Goal: Check status: Check status

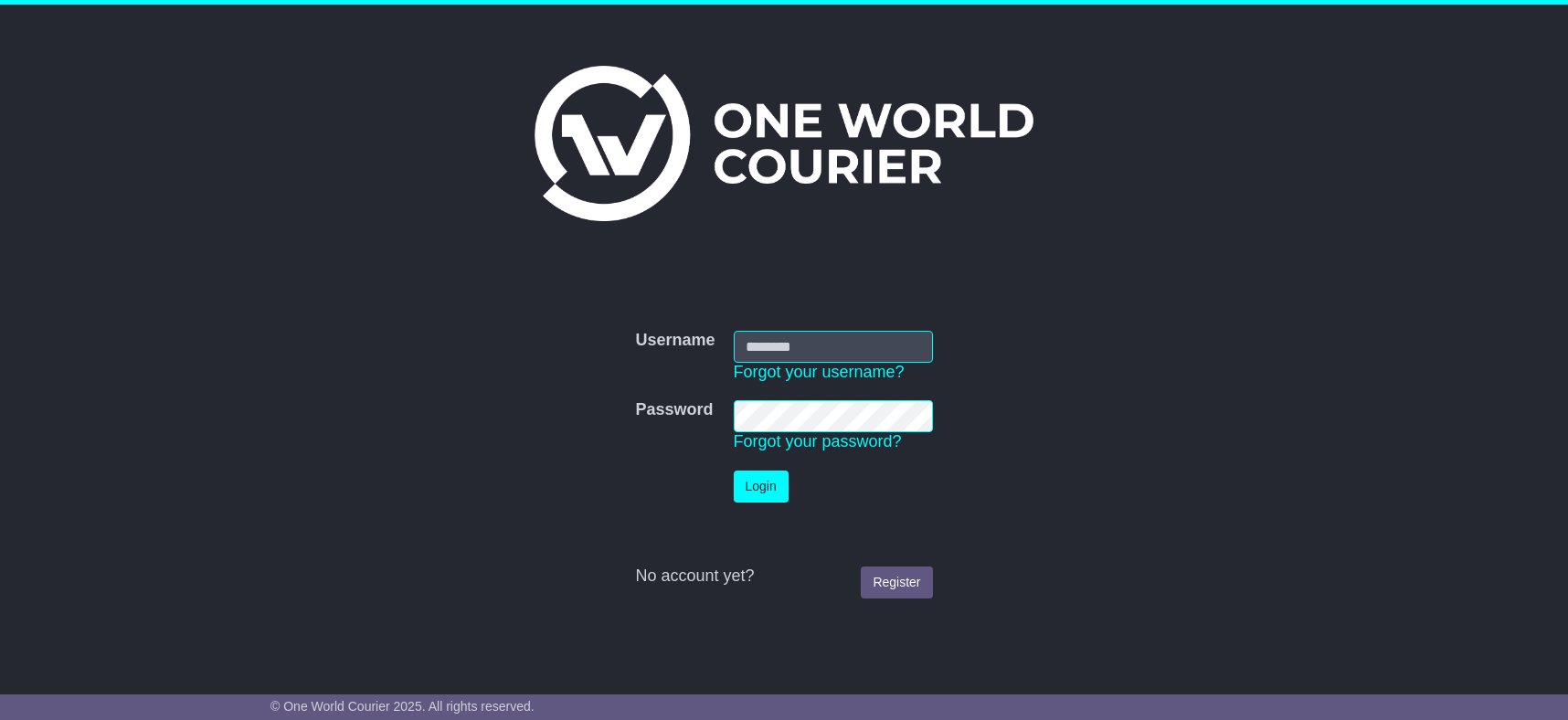
click at [777, 341] on input "Username" at bounding box center [834, 347] width 199 height 32
type input "**********"
click at [771, 488] on button "Login" at bounding box center [762, 487] width 55 height 32
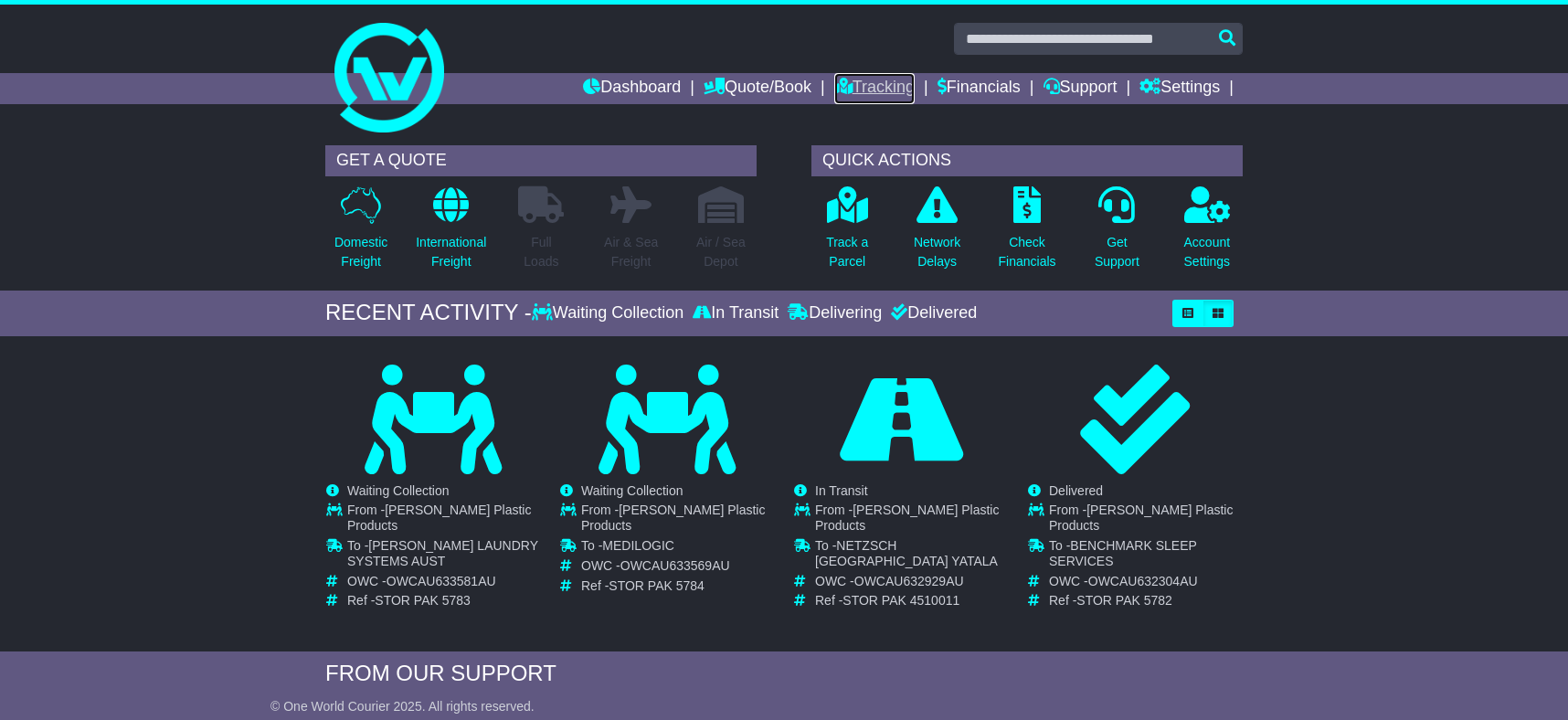
click at [873, 86] on link "Tracking" at bounding box center [875, 88] width 81 height 31
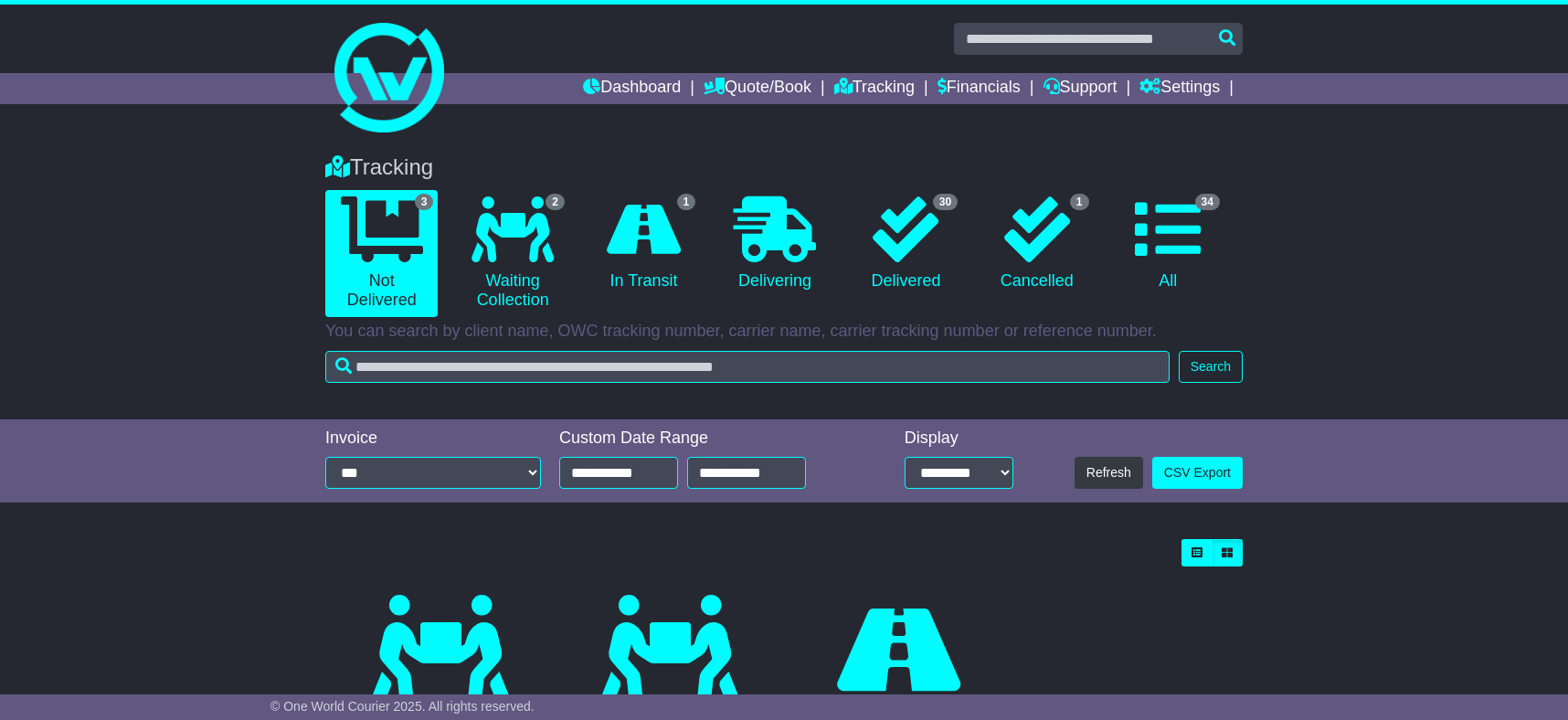
scroll to position [182, 0]
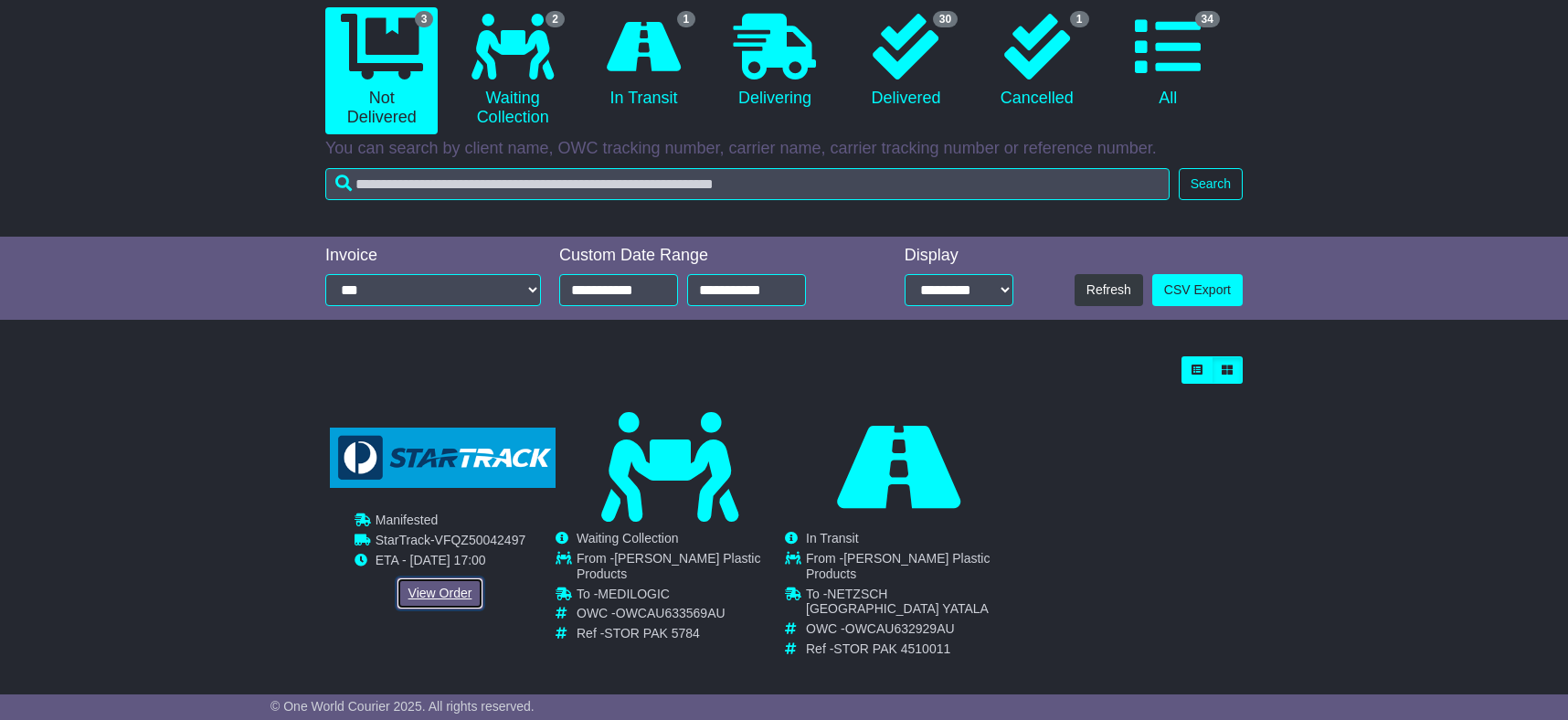
click at [422, 596] on link "View Order" at bounding box center [441, 594] width 87 height 32
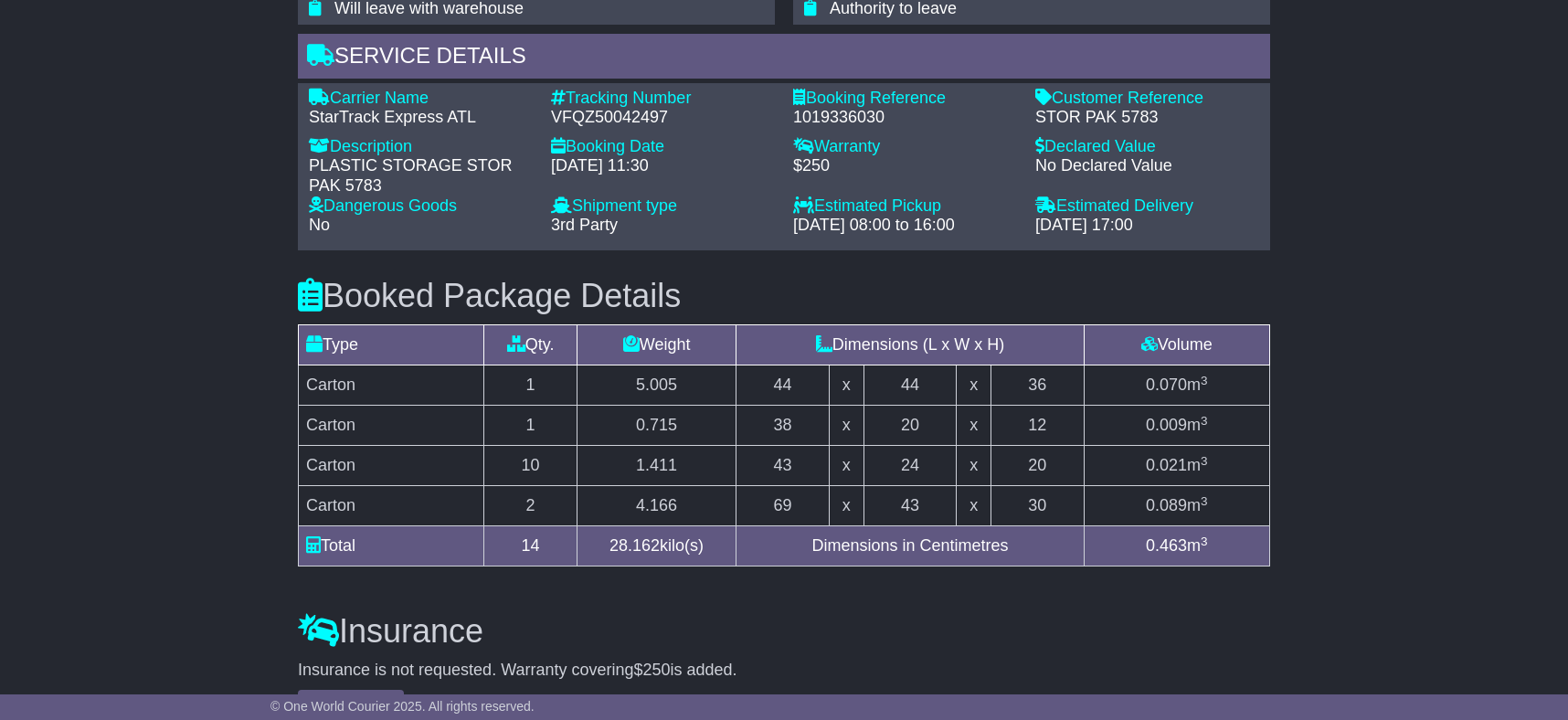
scroll to position [1398, 0]
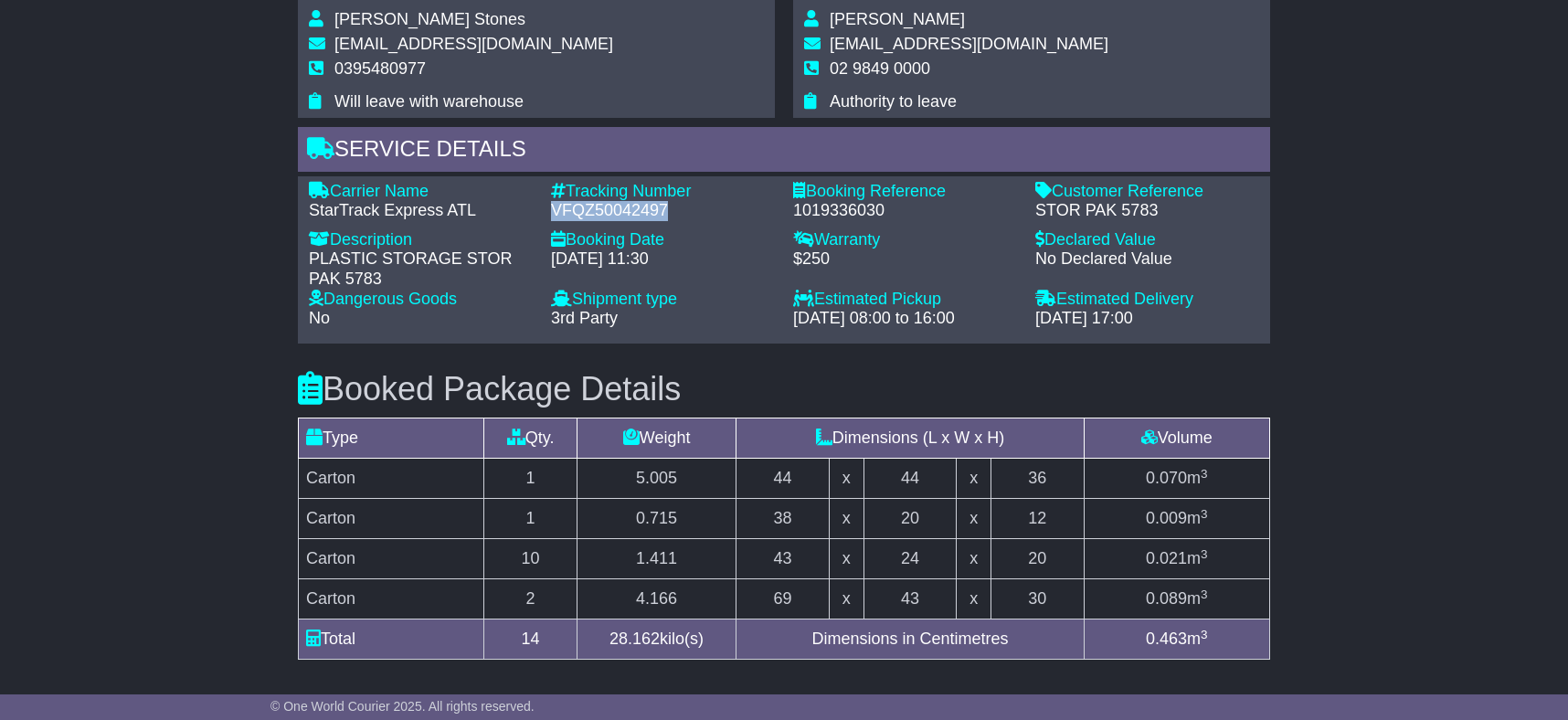
drag, startPoint x: 554, startPoint y: 207, endPoint x: 667, endPoint y: 206, distance: 113.0
click at [667, 206] on div "VFQZ50042497" at bounding box center [663, 211] width 224 height 20
copy div "VFQZ50042497"
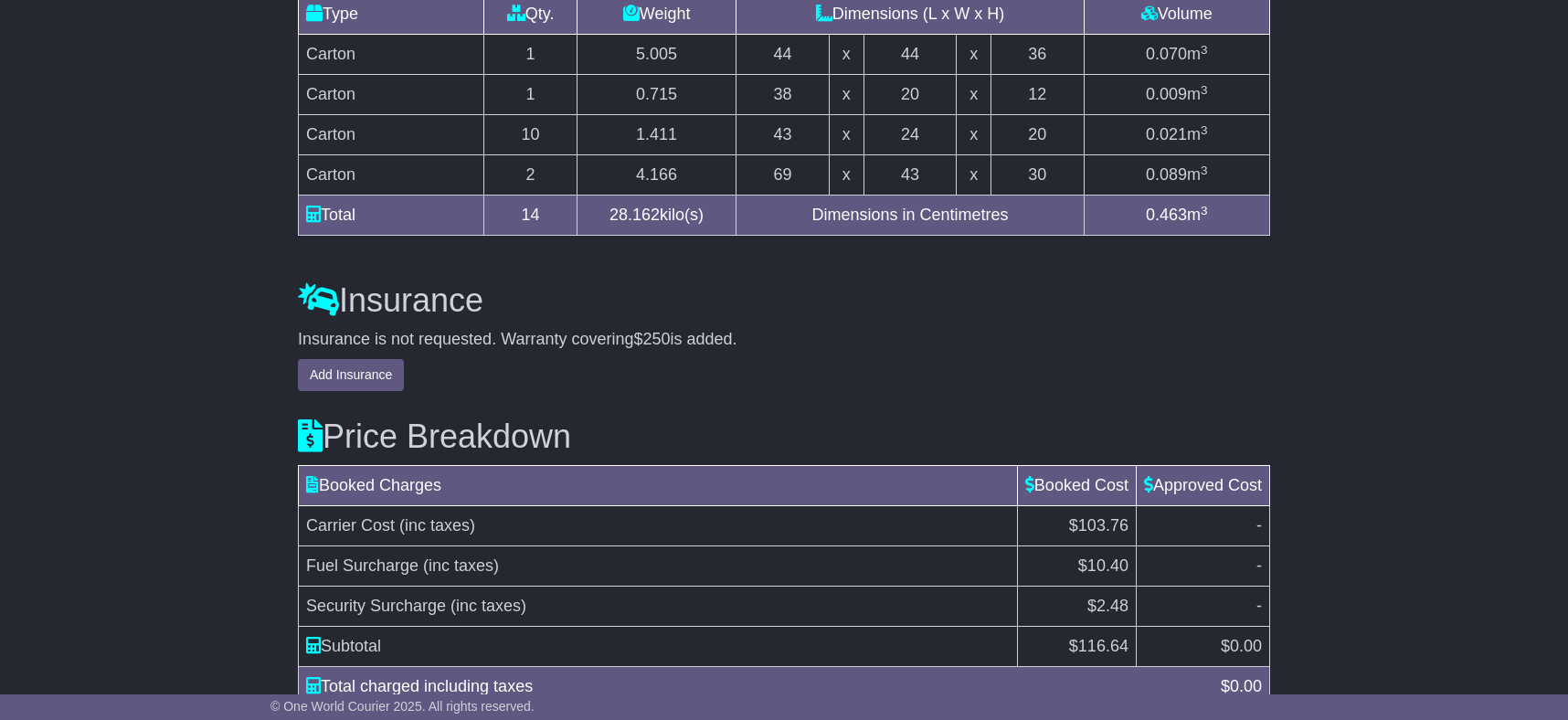
scroll to position [1730, 0]
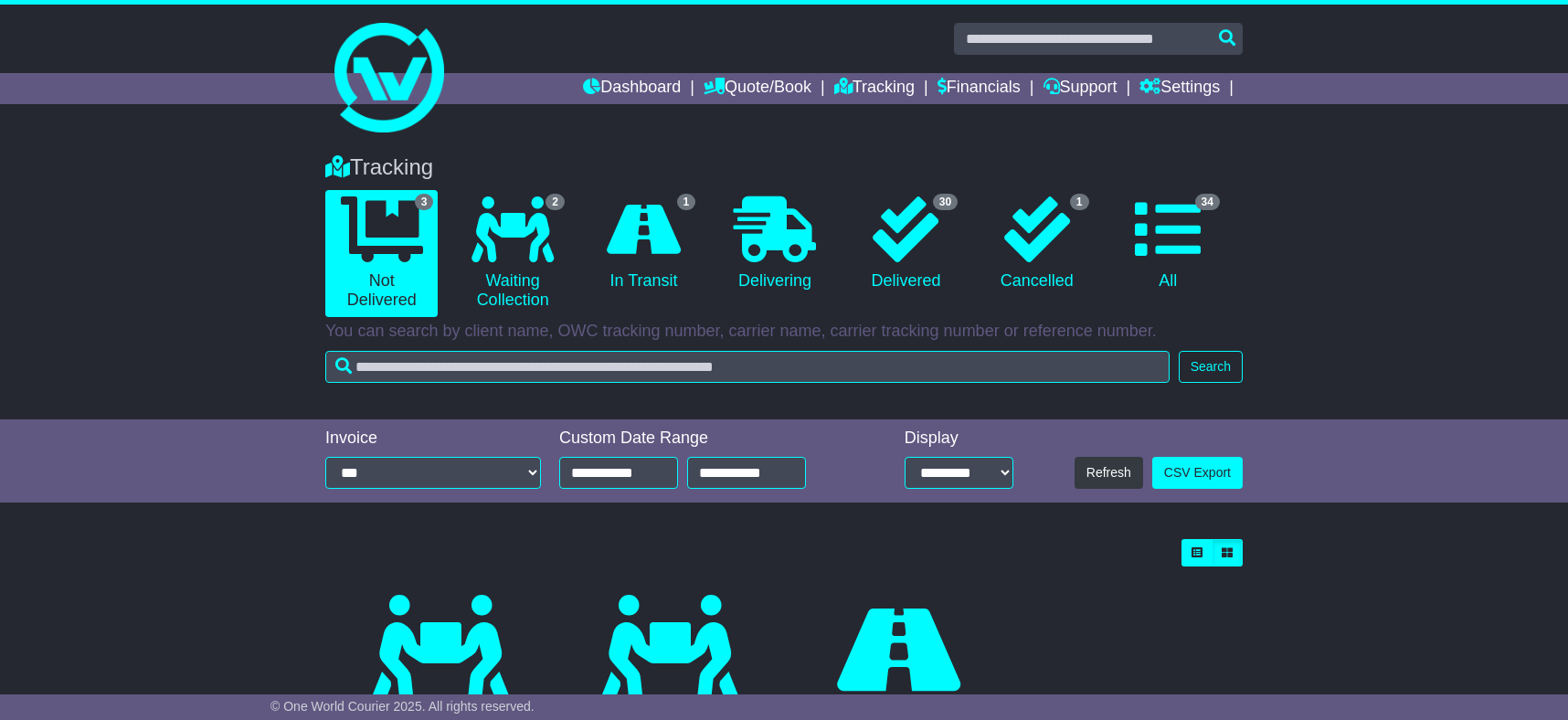
scroll to position [182, 0]
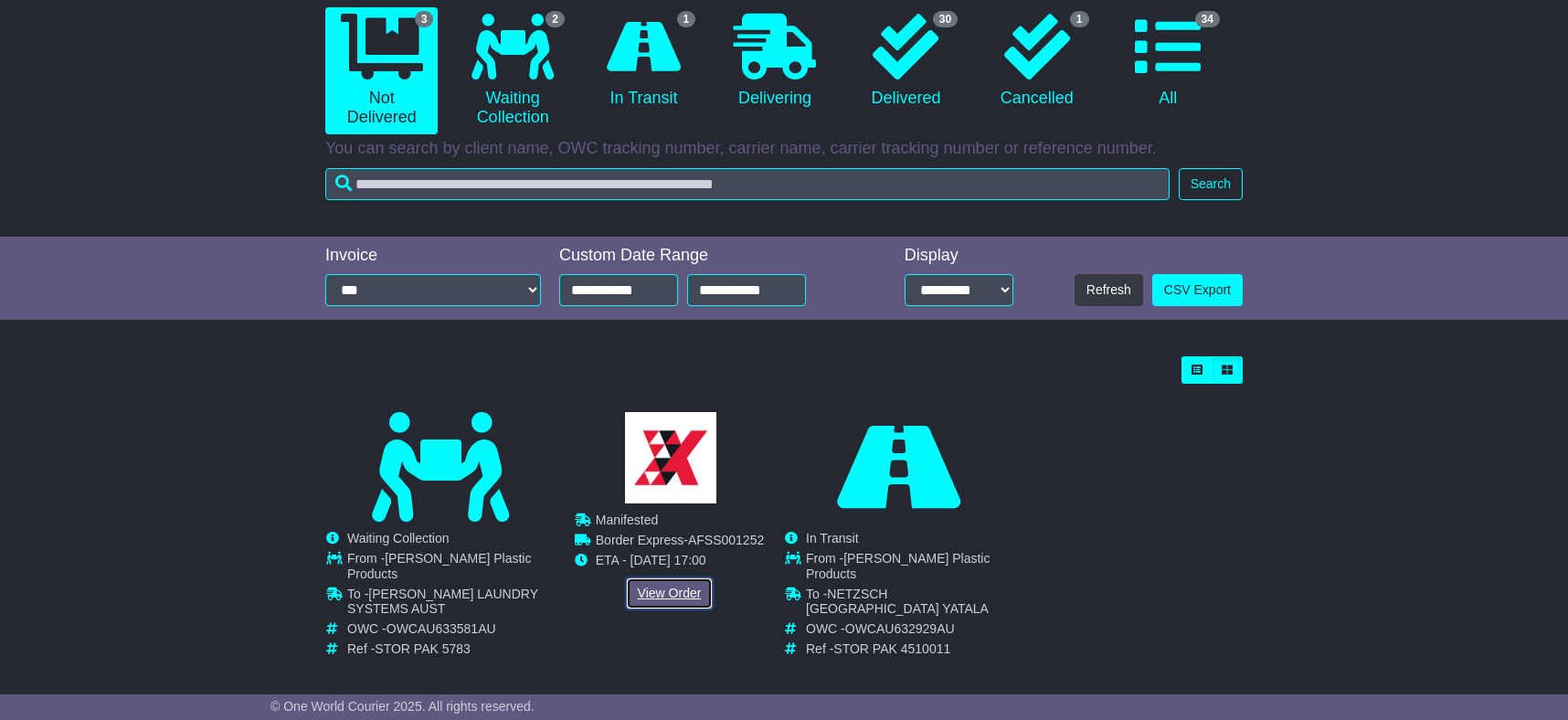
click at [669, 590] on link "View Order" at bounding box center [670, 594] width 87 height 32
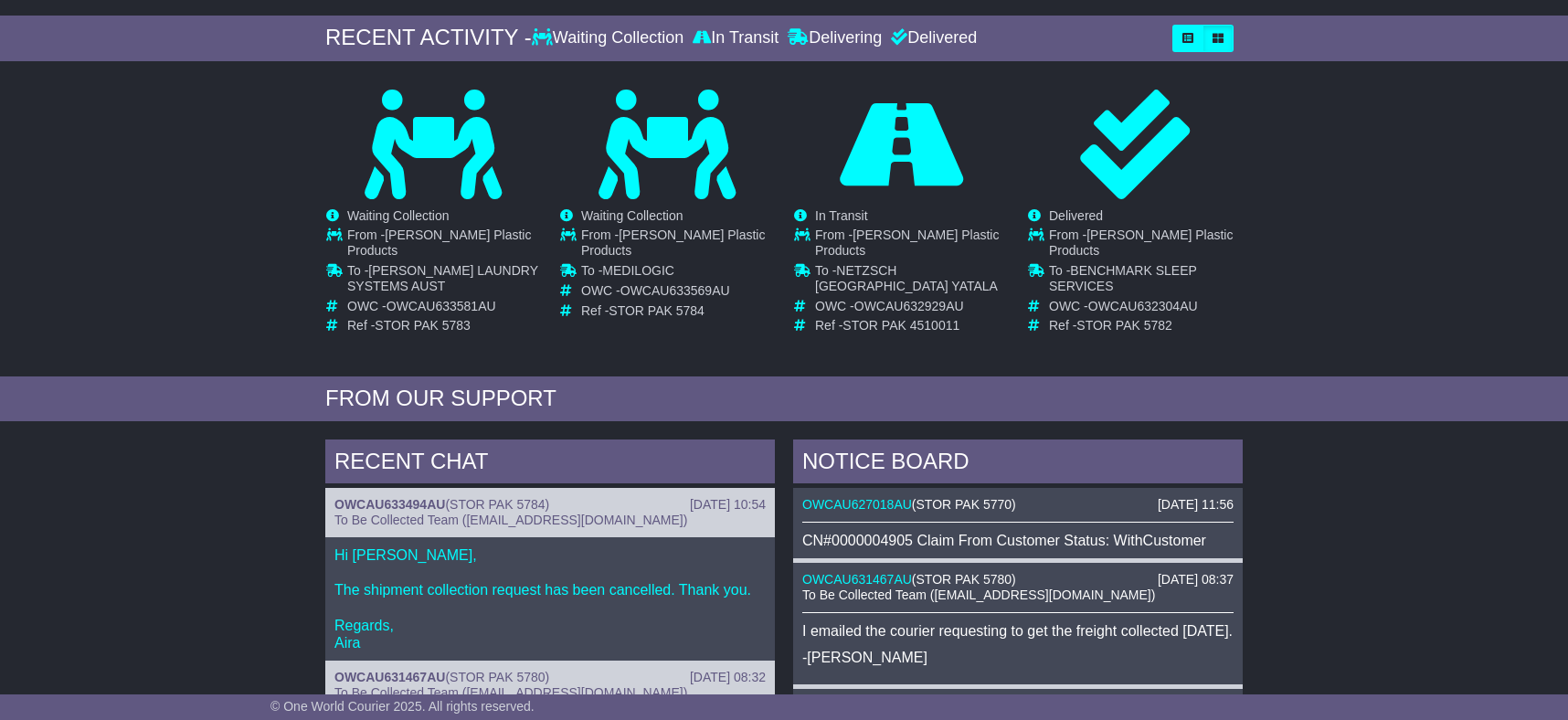
scroll to position [369, 0]
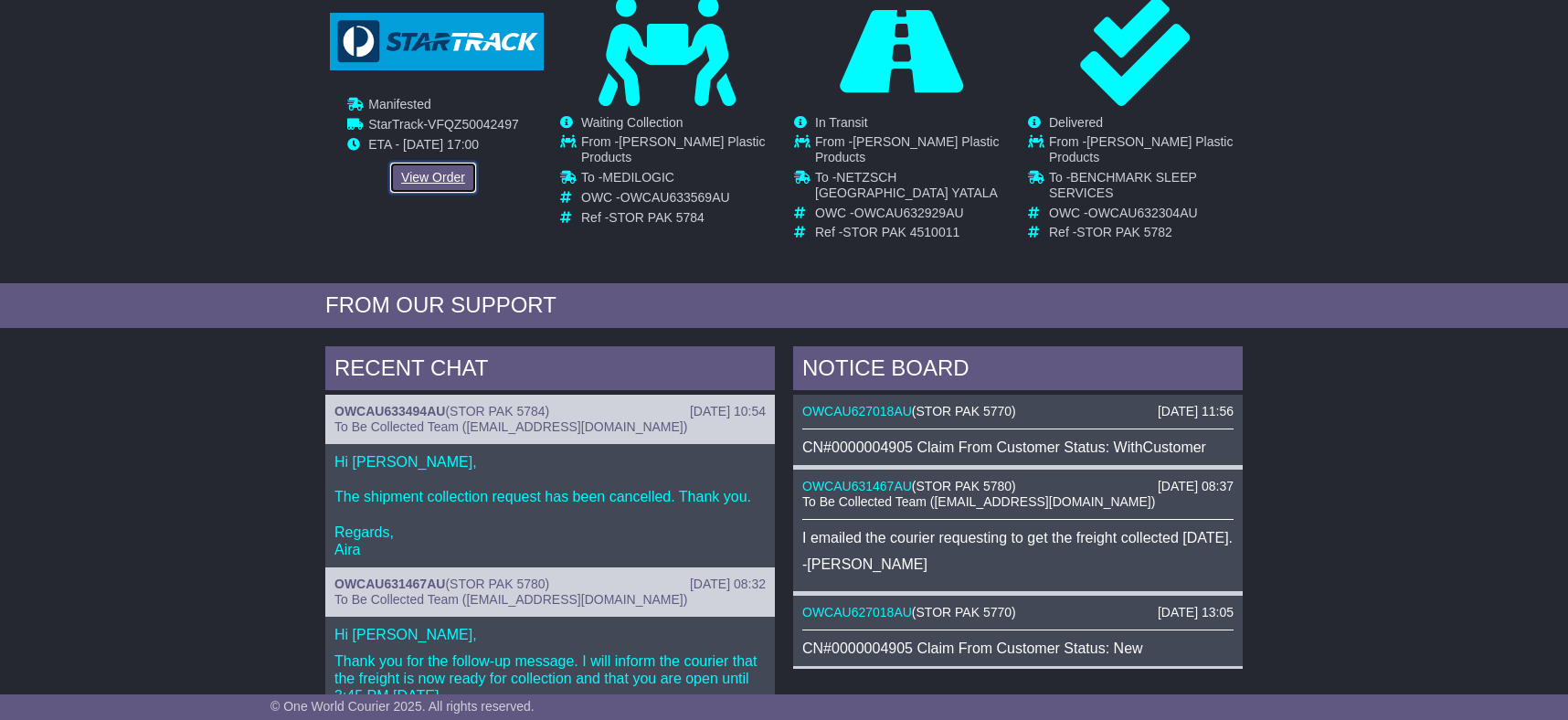
click at [436, 172] on link "View Order" at bounding box center [433, 178] width 87 height 32
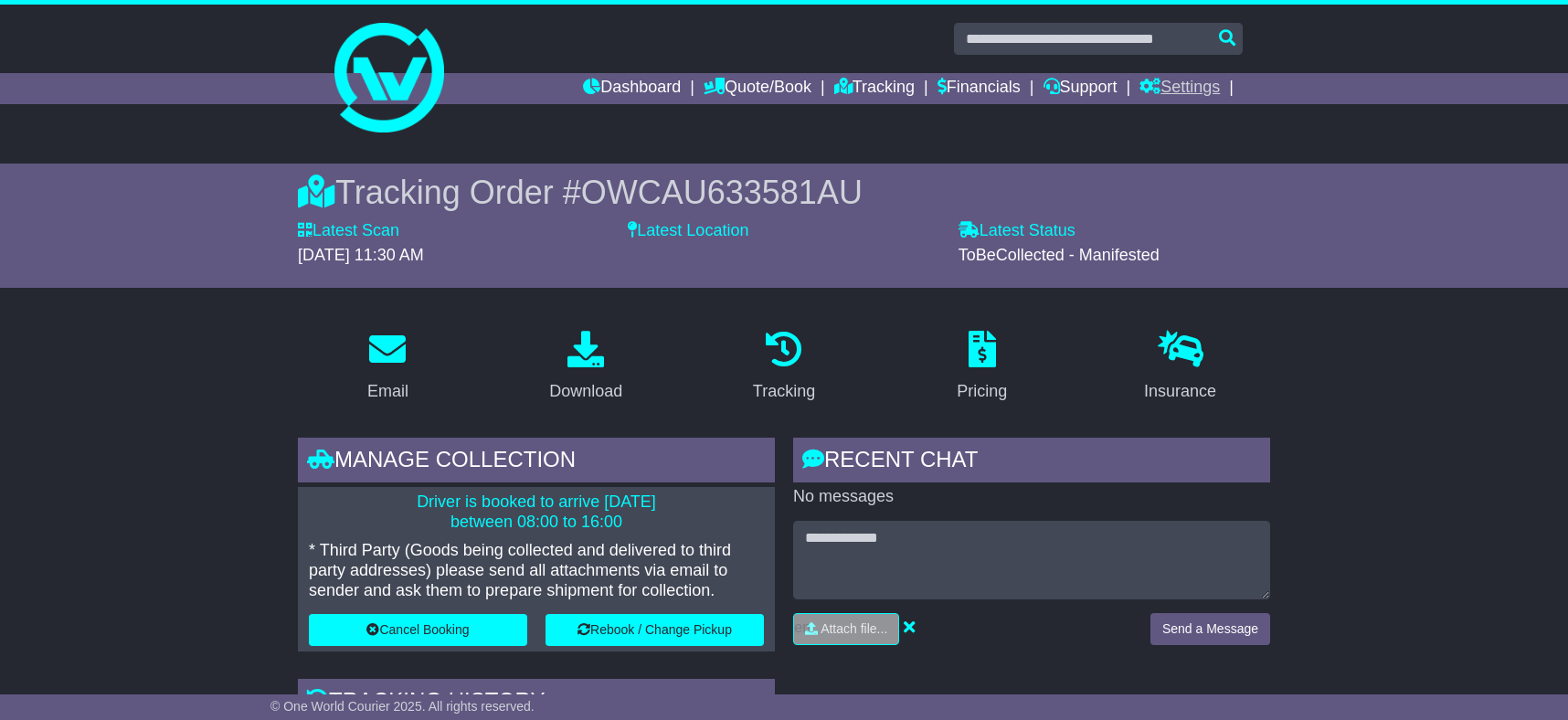
click at [1179, 88] on link "Settings" at bounding box center [1180, 88] width 81 height 31
click at [1181, 118] on link "Settings" at bounding box center [1213, 119] width 144 height 20
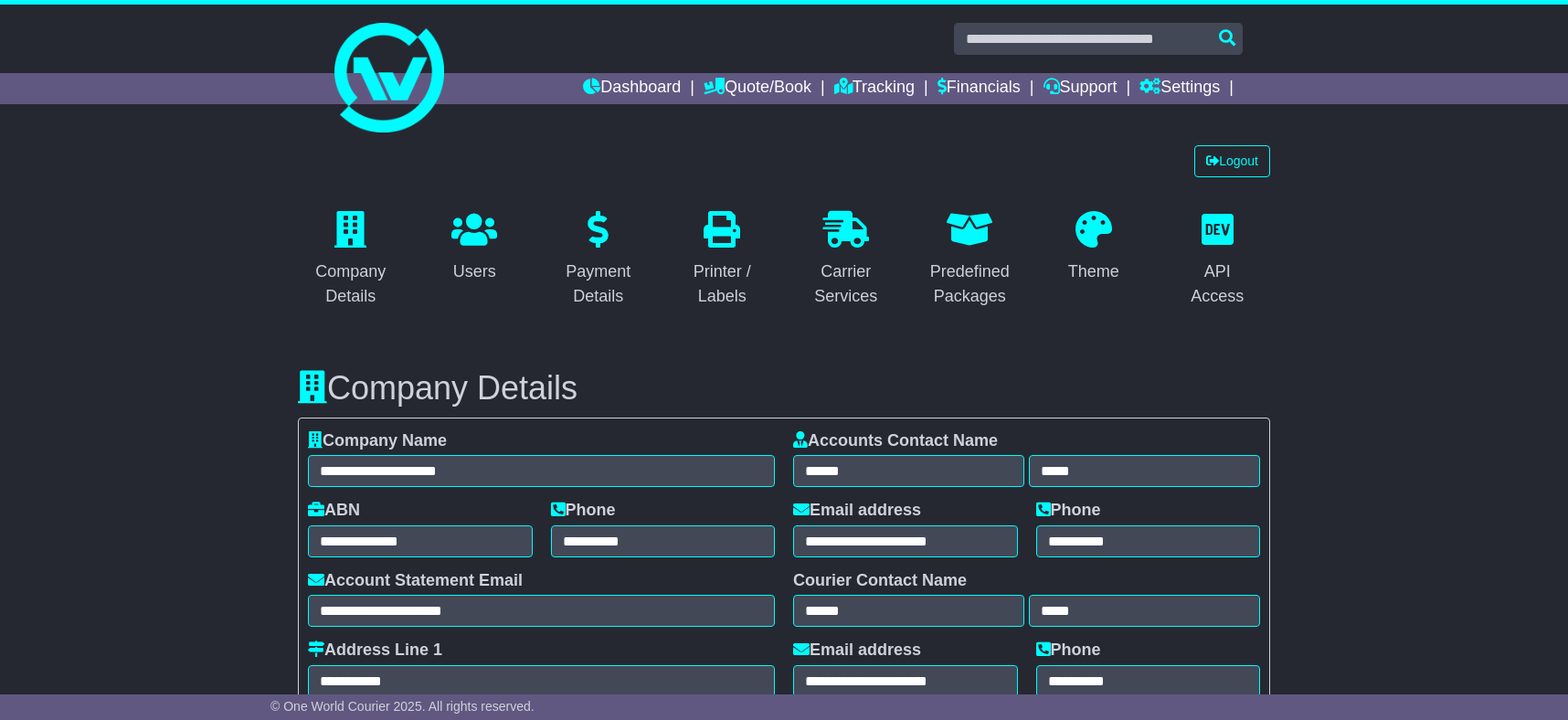
select select "**********"
select select "**"
click at [950, 284] on div "Predefined Packages" at bounding box center [971, 284] width 83 height 49
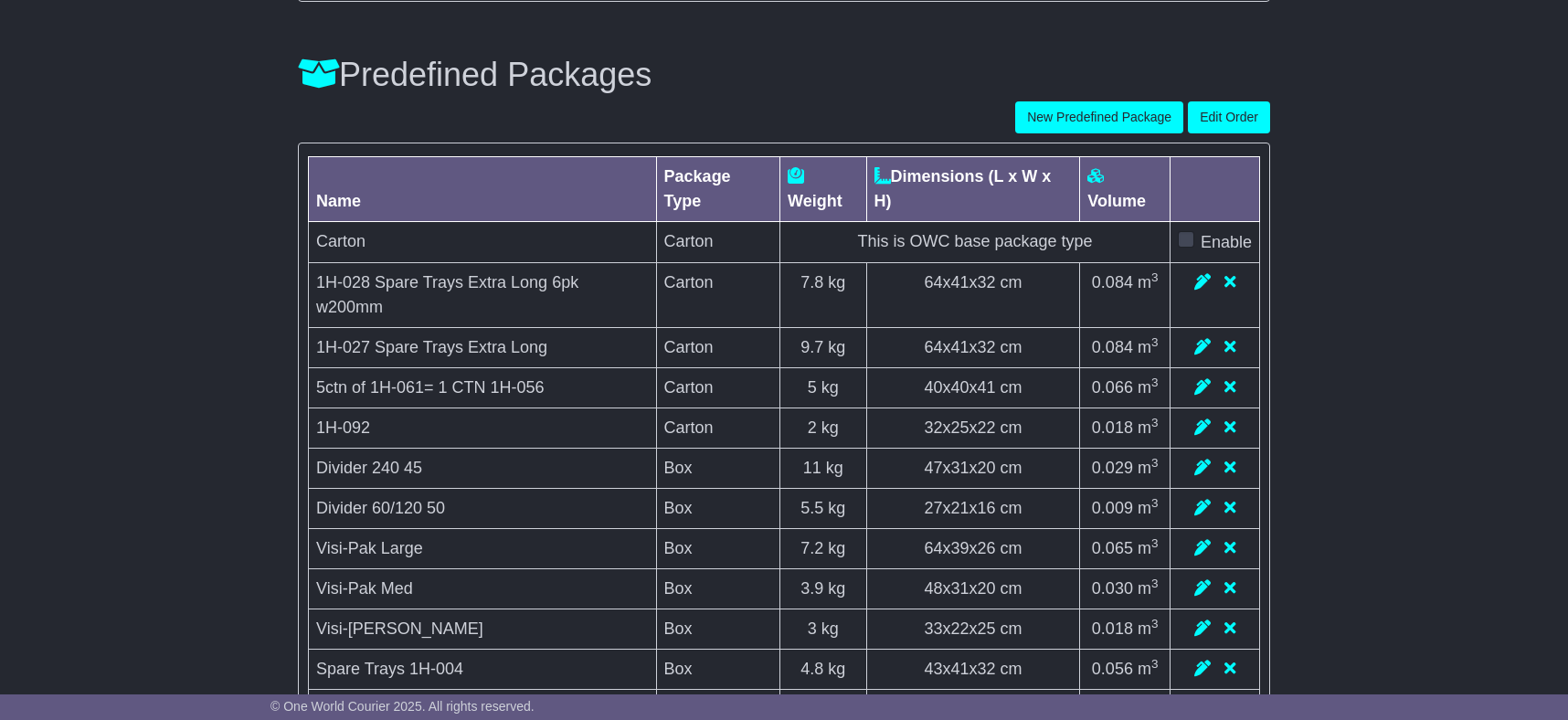
scroll to position [5347, 0]
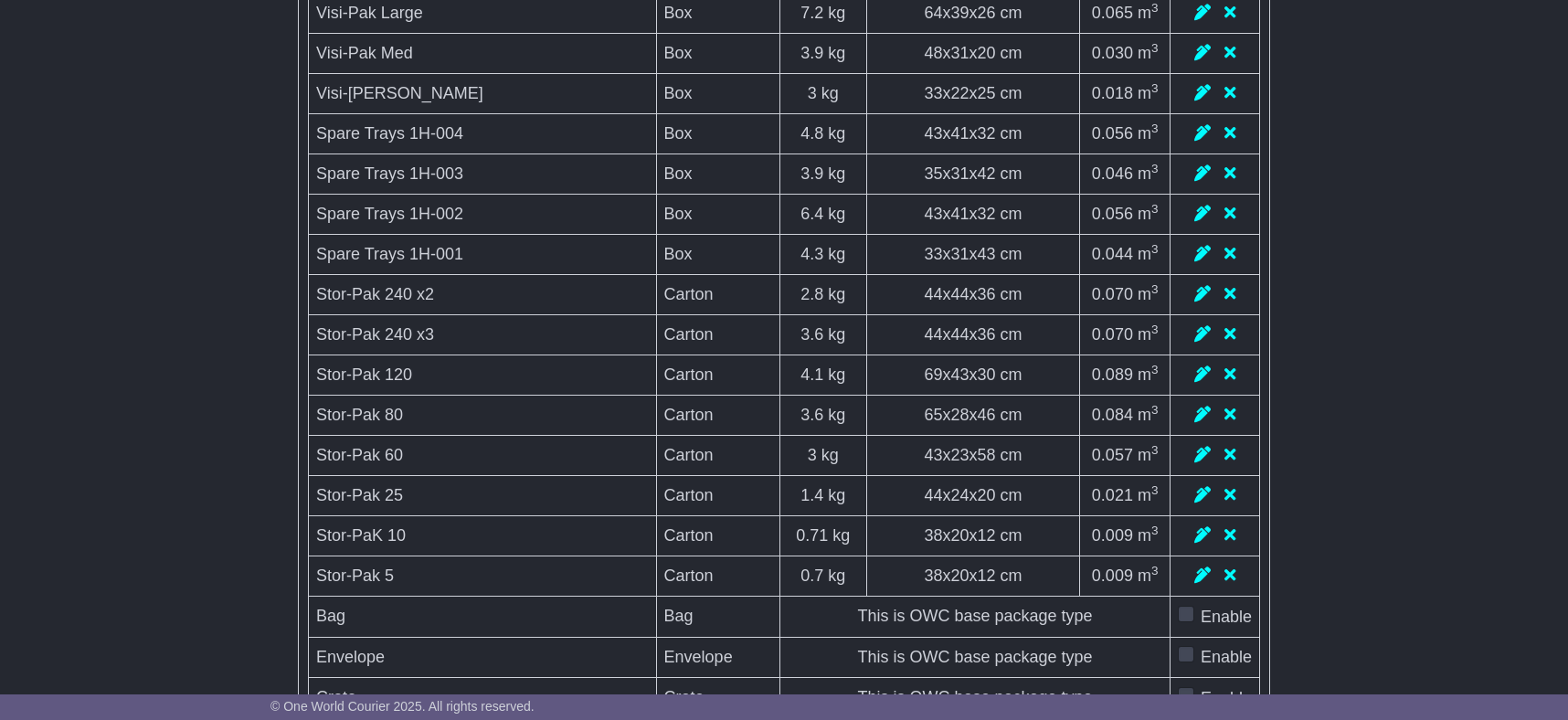
select select "******"
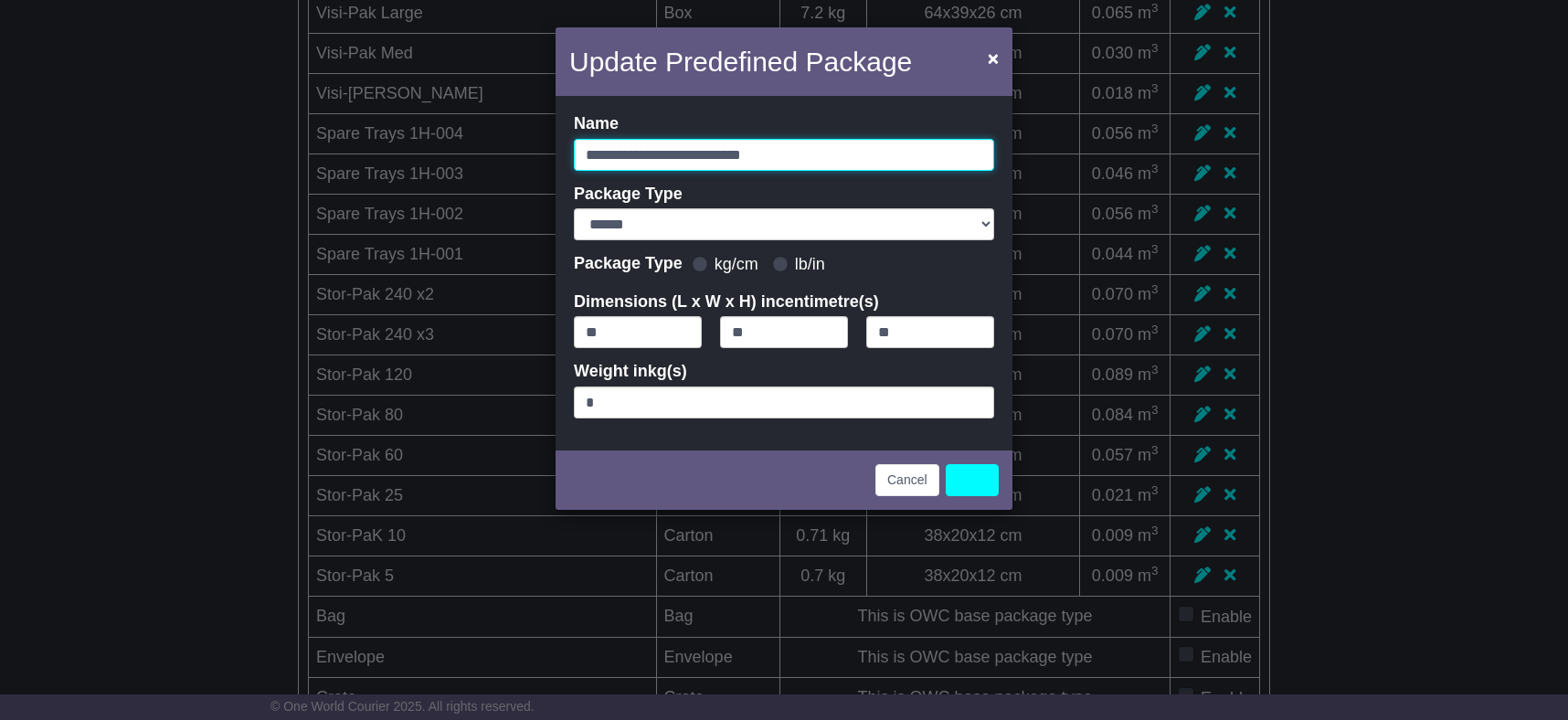
drag, startPoint x: 593, startPoint y: 151, endPoint x: 564, endPoint y: 156, distance: 29.4
click at [574, 156] on input "**********" at bounding box center [784, 155] width 421 height 32
type input "**********"
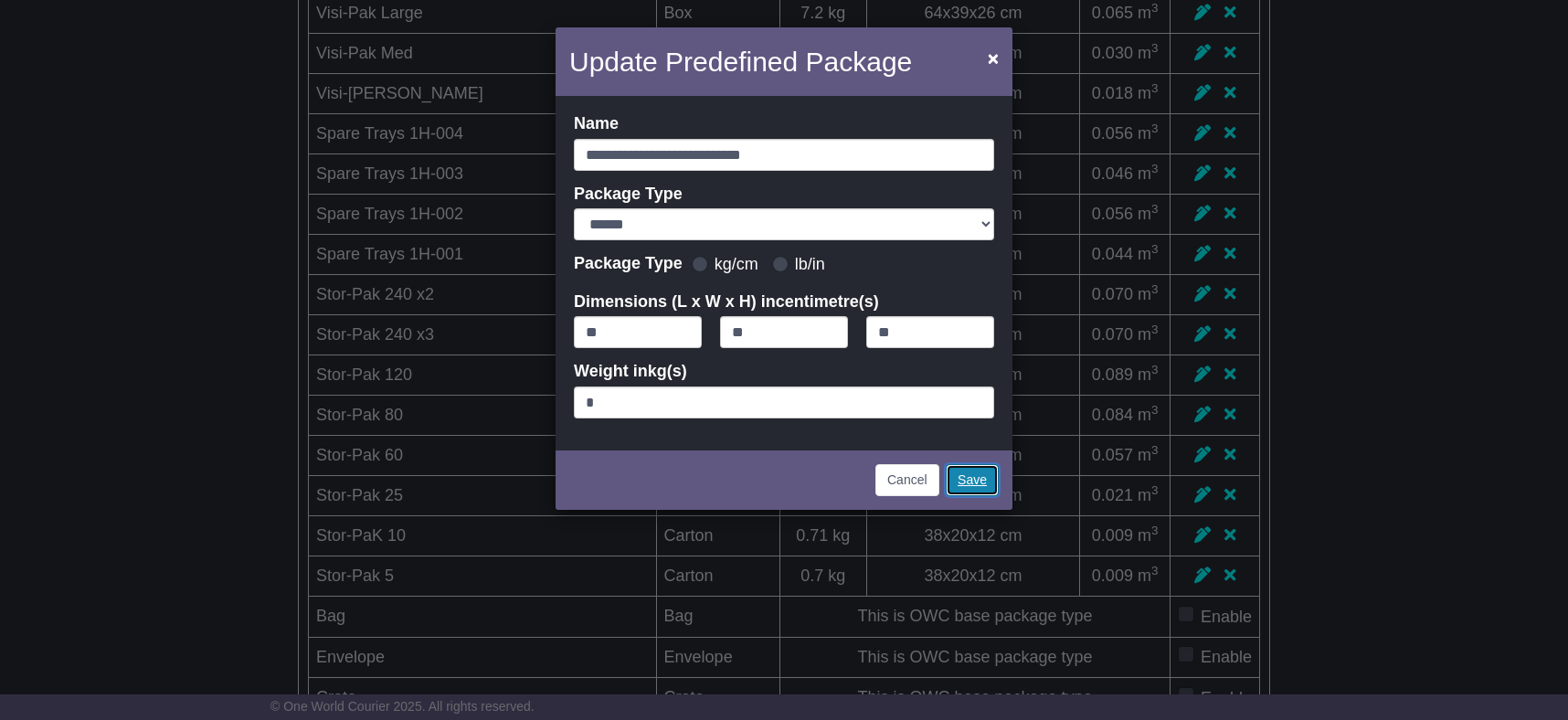
click at [979, 482] on link "Save" at bounding box center [973, 481] width 53 height 32
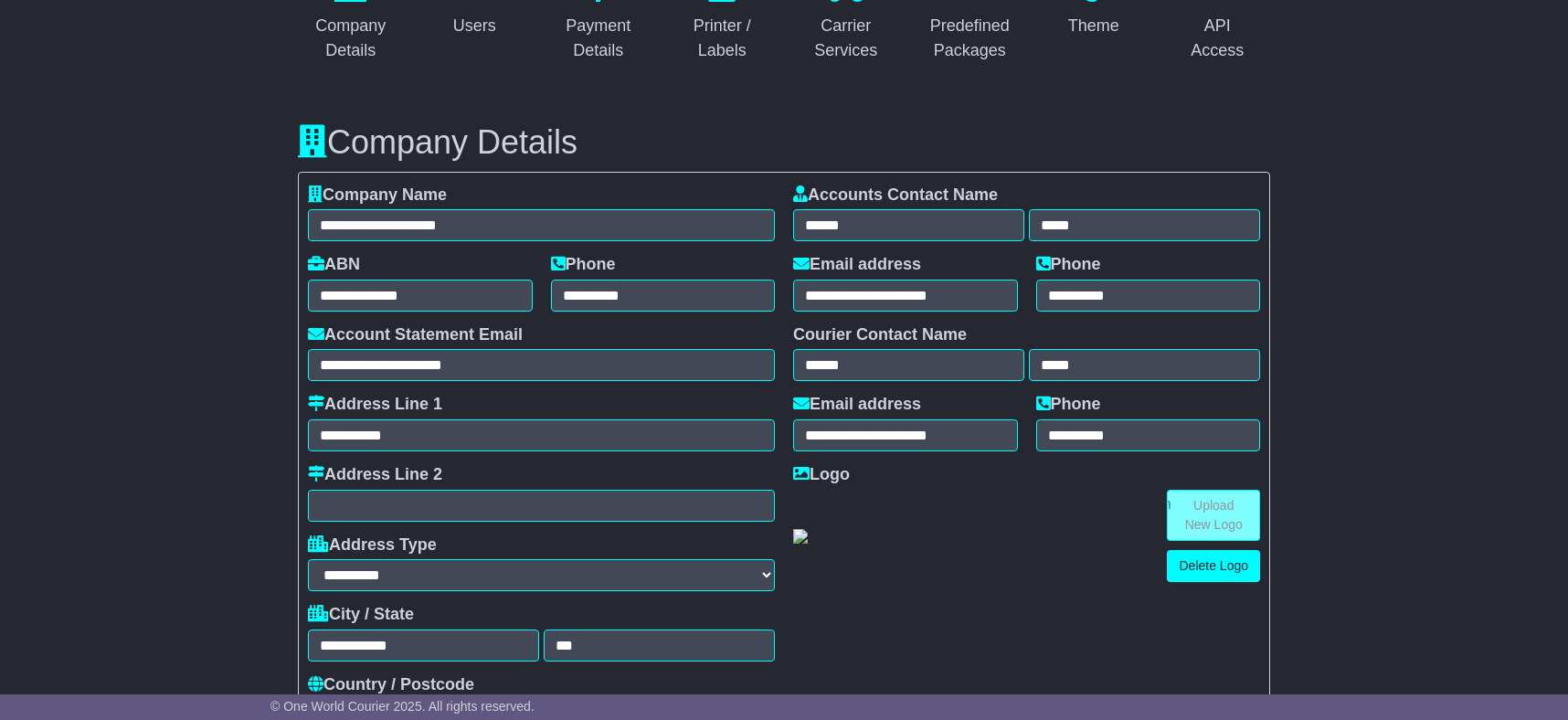
scroll to position [0, 0]
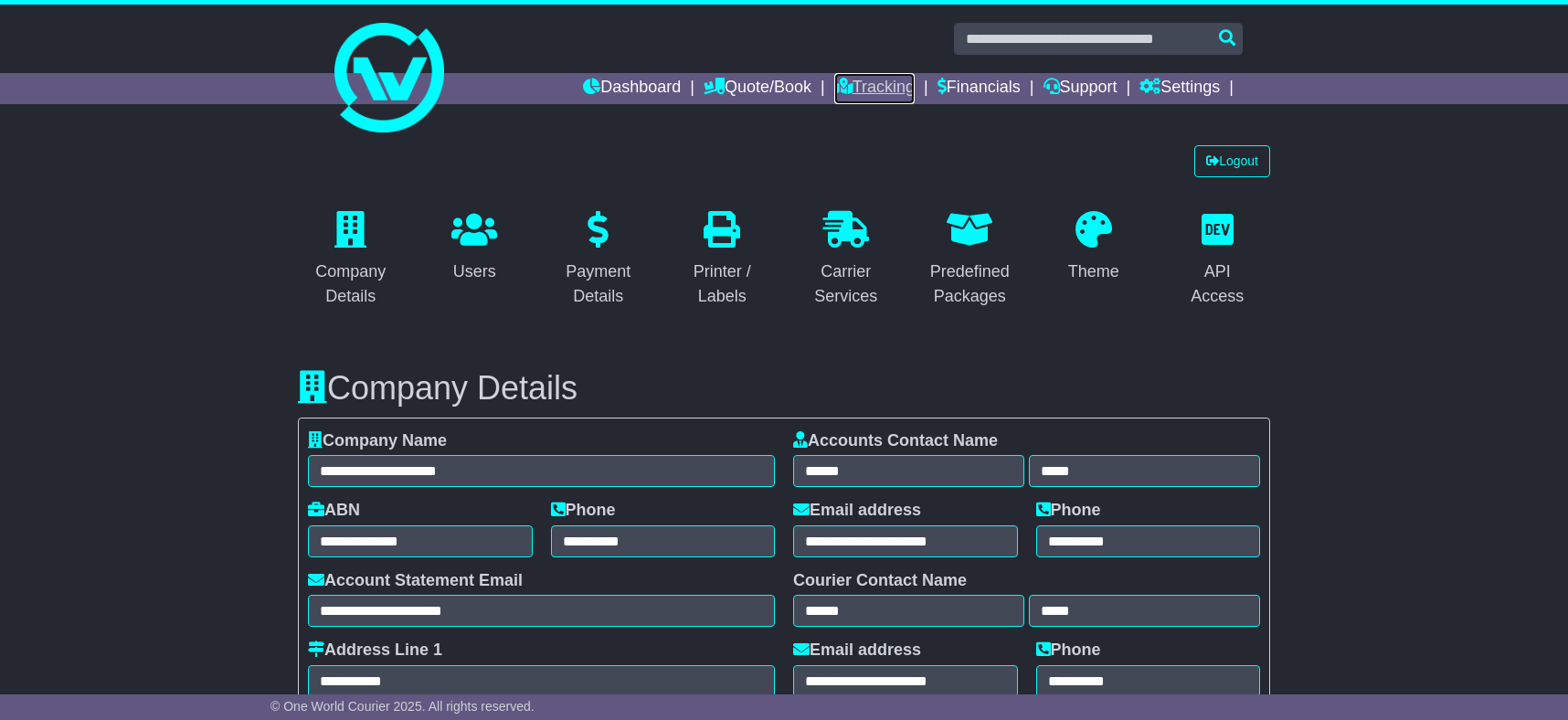
click at [847, 92] on link "Tracking" at bounding box center [875, 88] width 81 height 31
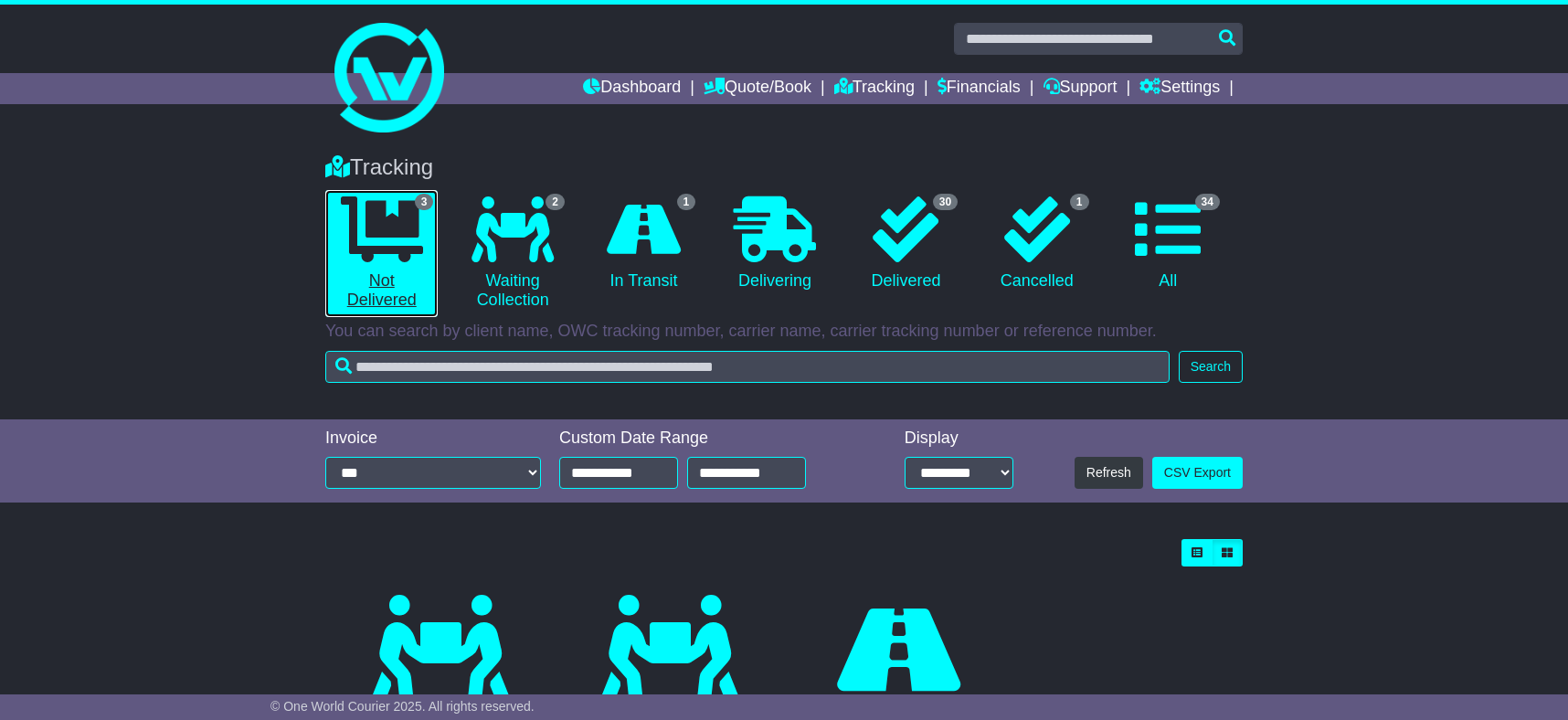
click at [377, 218] on icon at bounding box center [382, 229] width 83 height 66
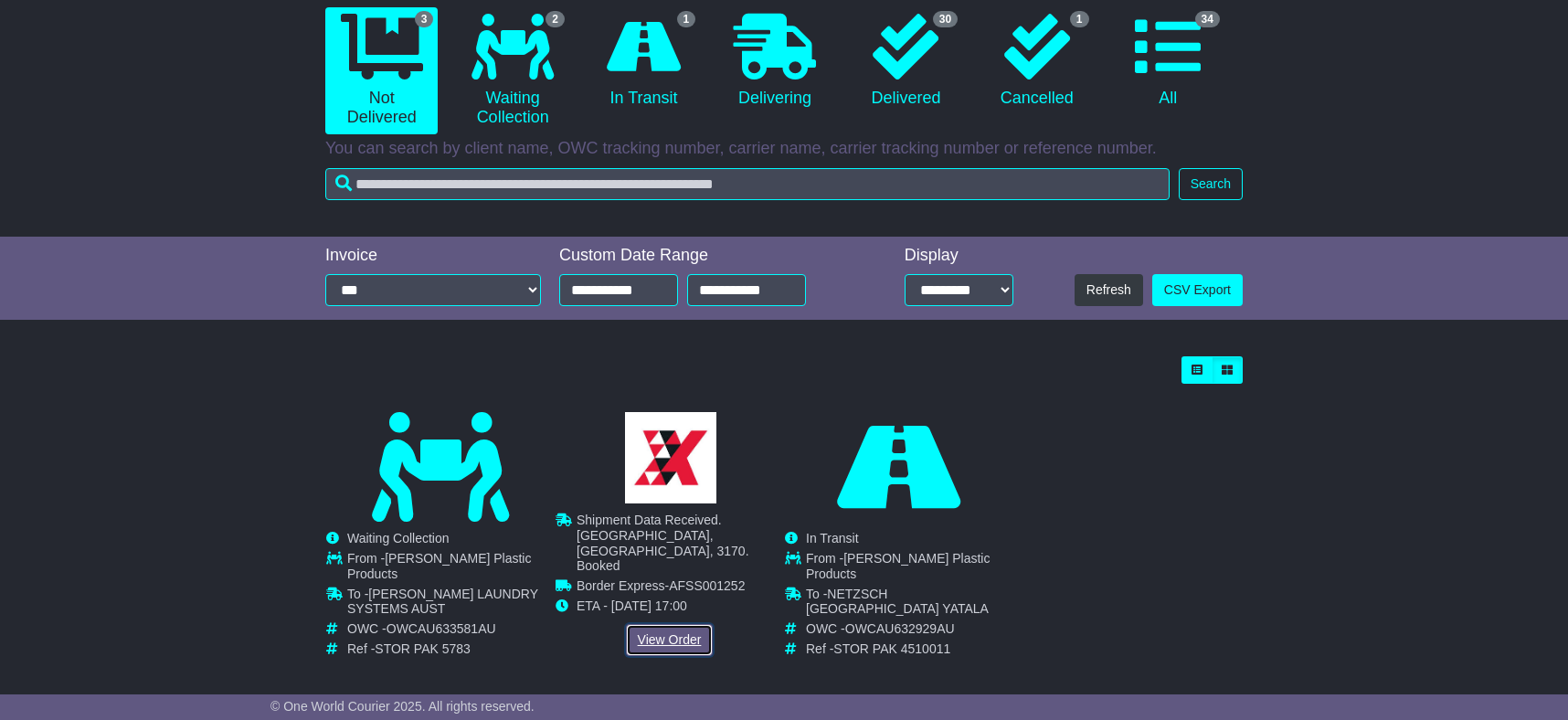
click at [653, 624] on link "View Order" at bounding box center [670, 640] width 87 height 32
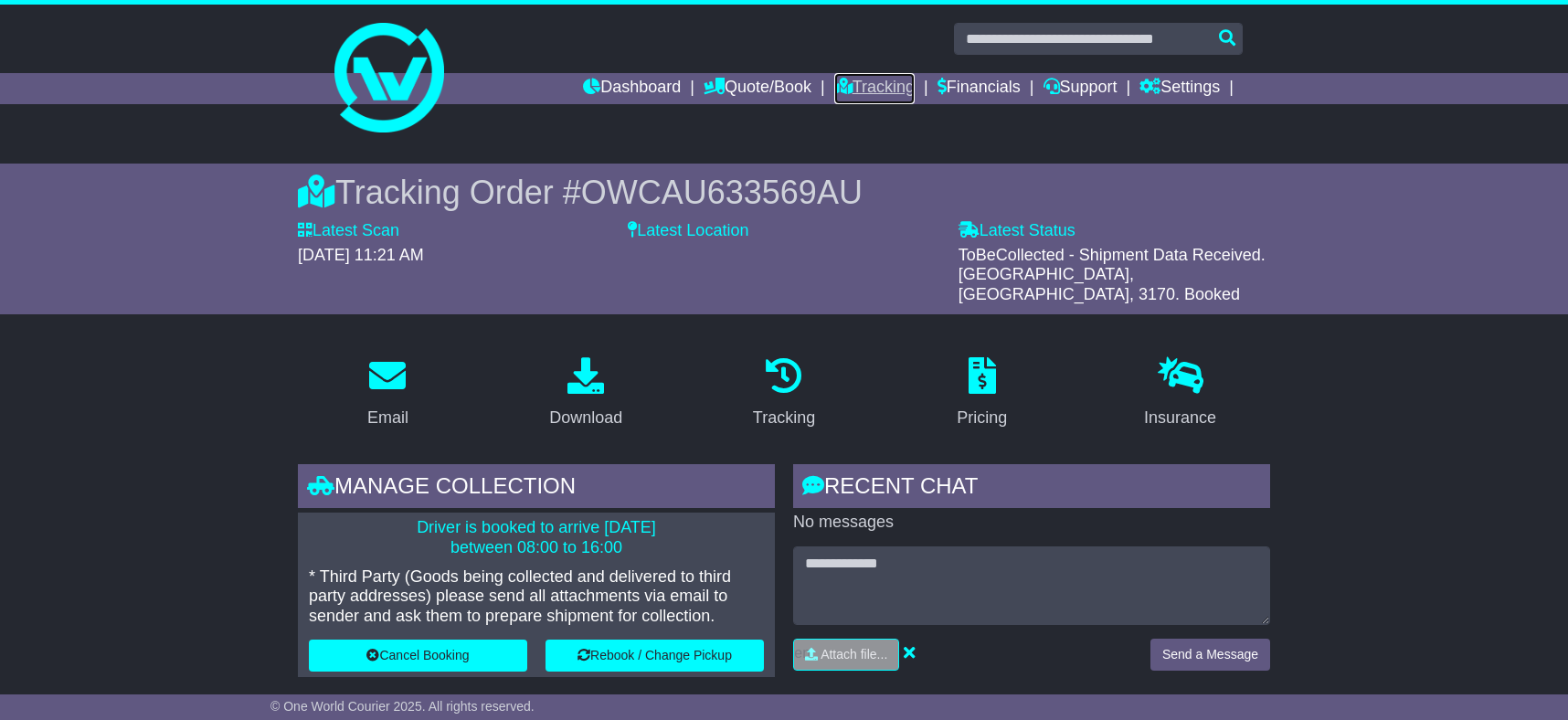
click at [848, 86] on link "Tracking" at bounding box center [875, 88] width 81 height 31
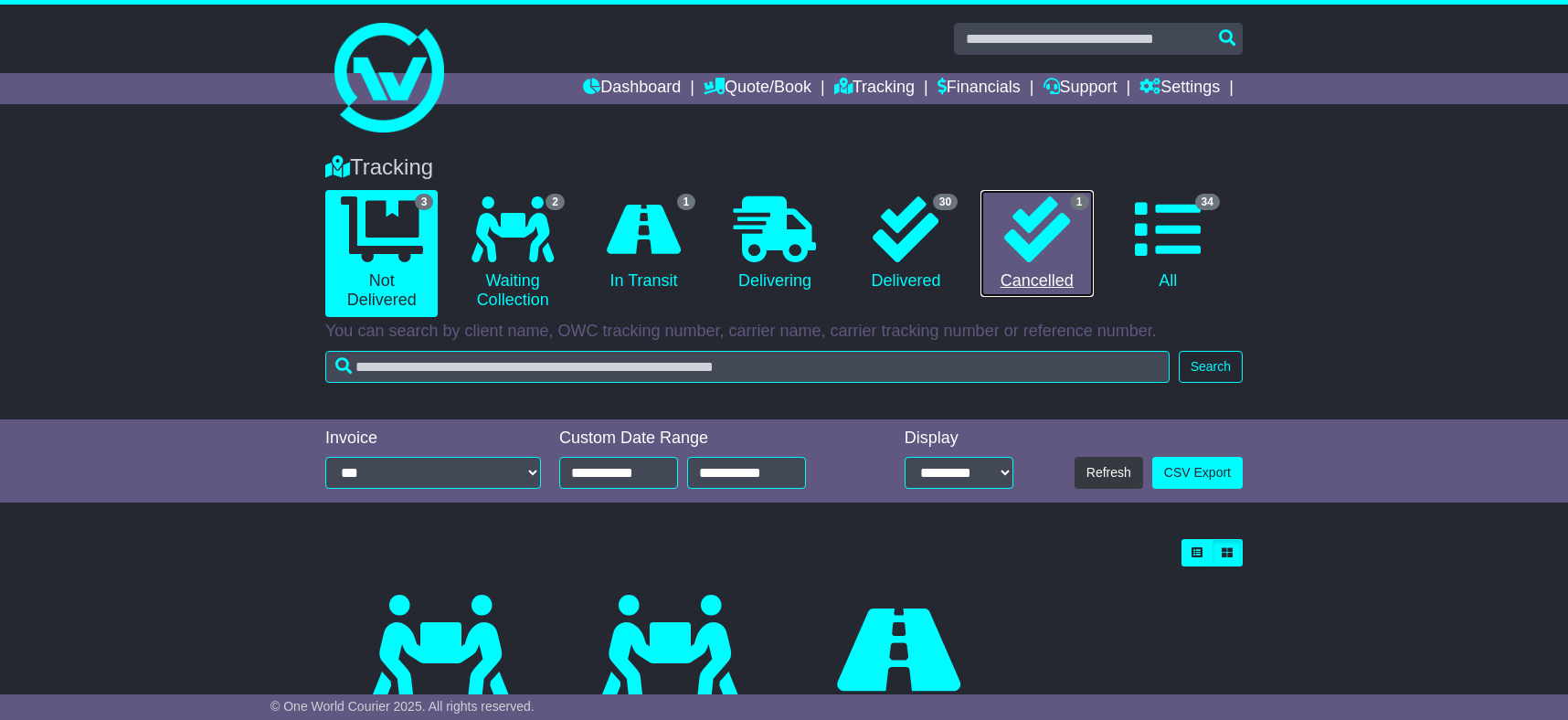
click at [1059, 238] on icon at bounding box center [1037, 229] width 66 height 66
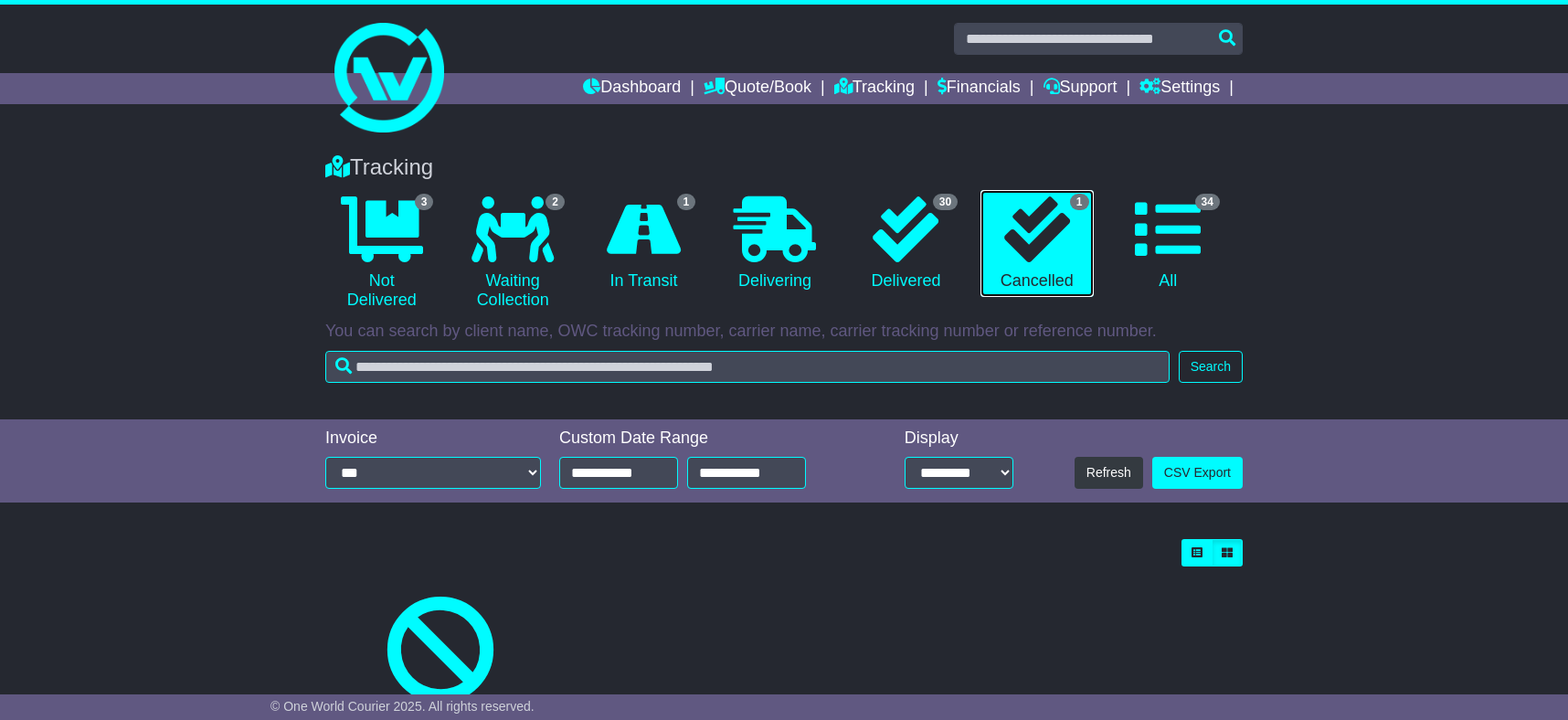
scroll to position [167, 0]
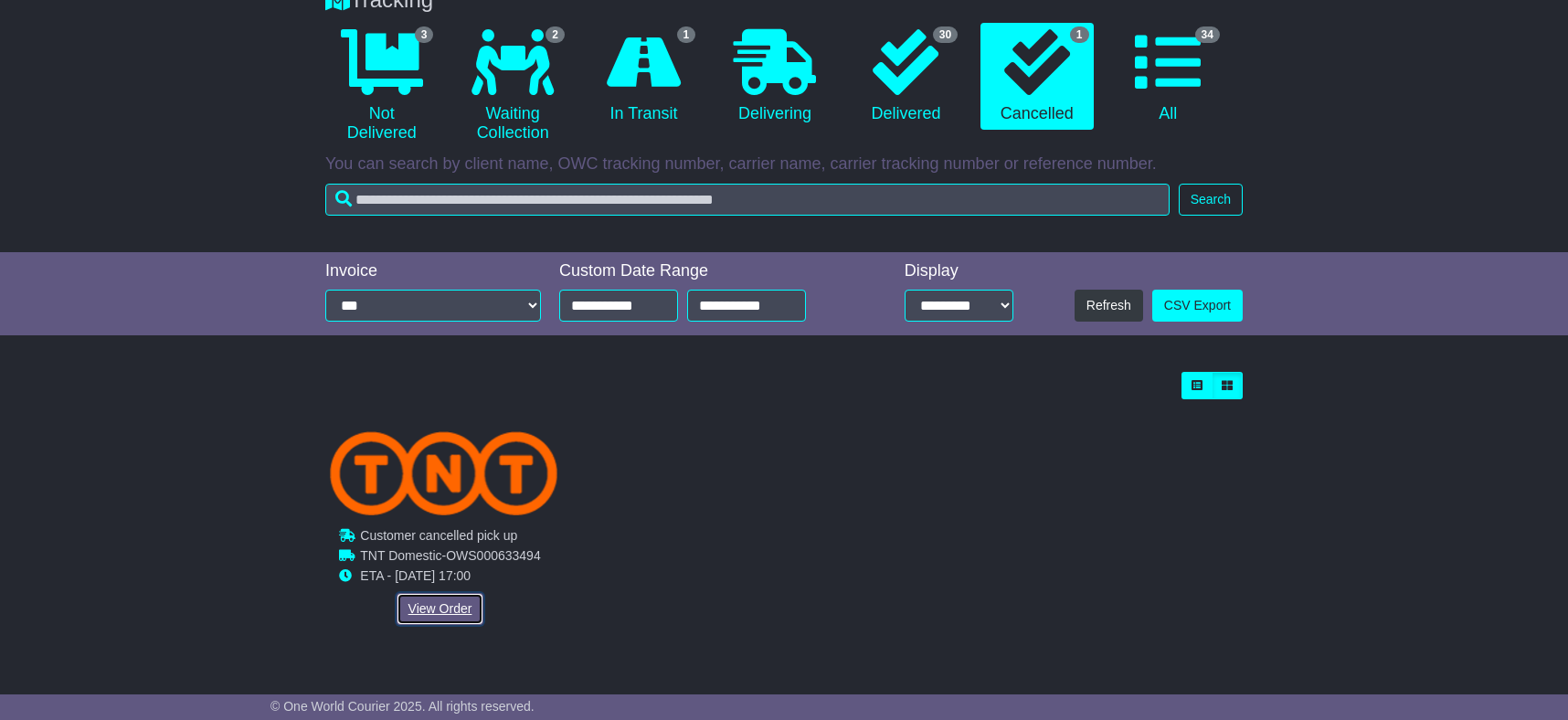
click at [443, 602] on link "View Order" at bounding box center [441, 610] width 87 height 32
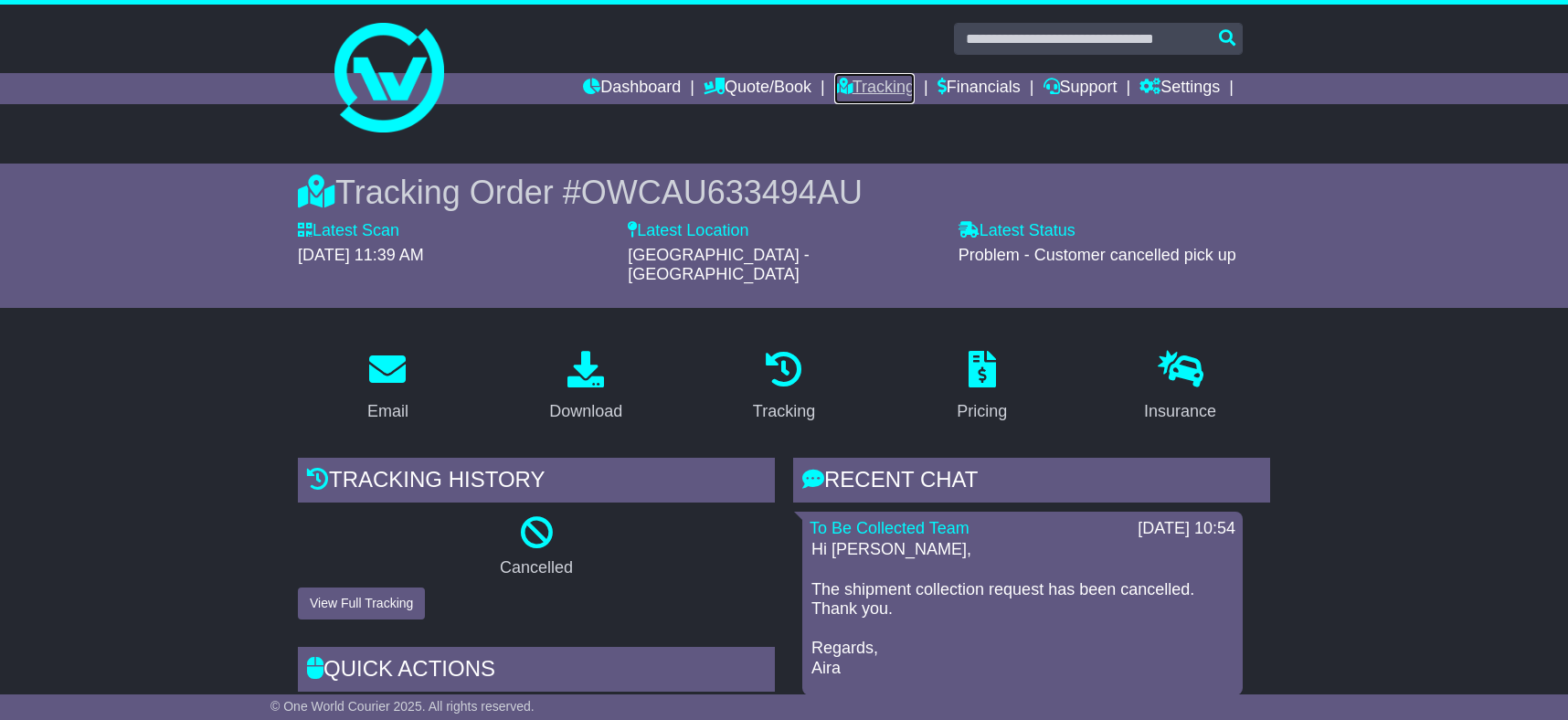
click at [886, 80] on link "Tracking" at bounding box center [875, 88] width 81 height 31
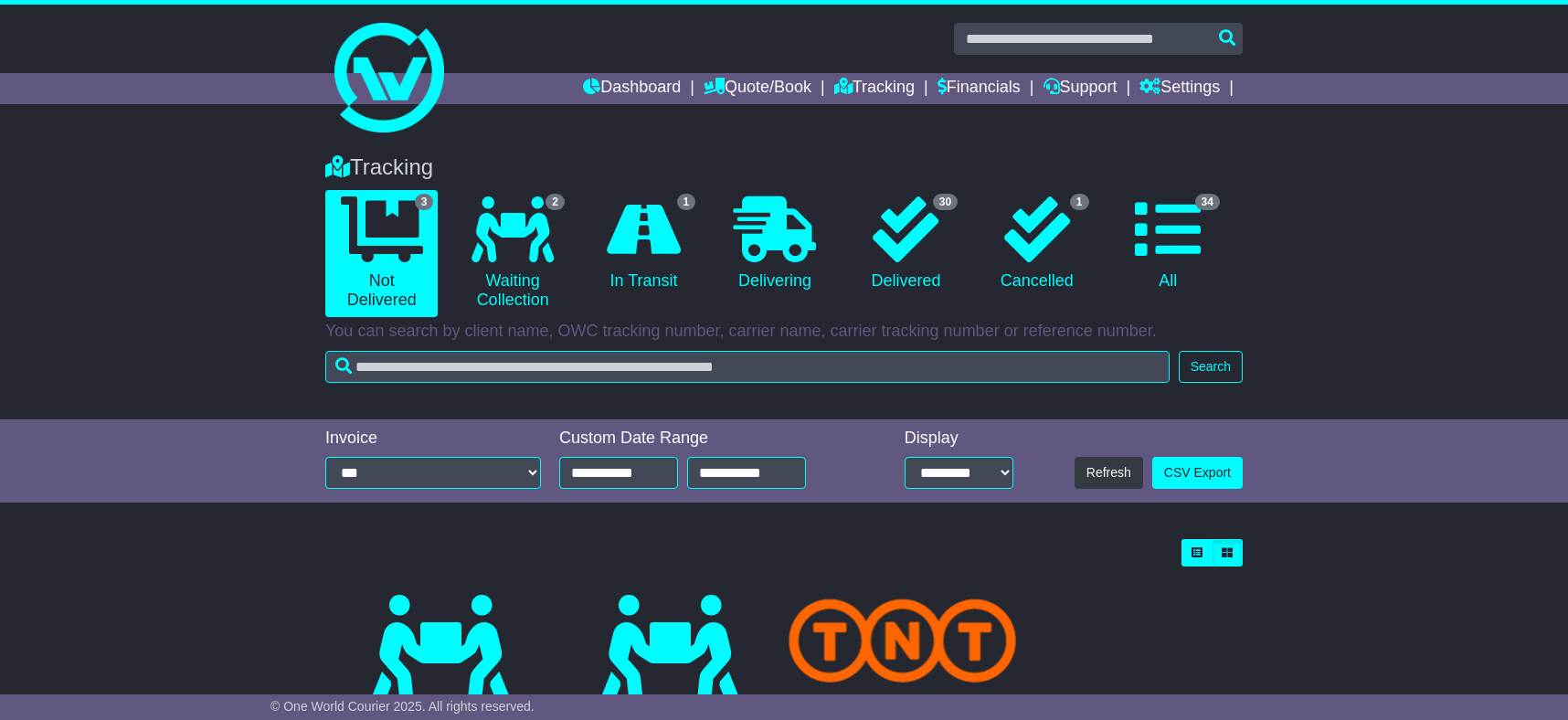
scroll to position [182, 0]
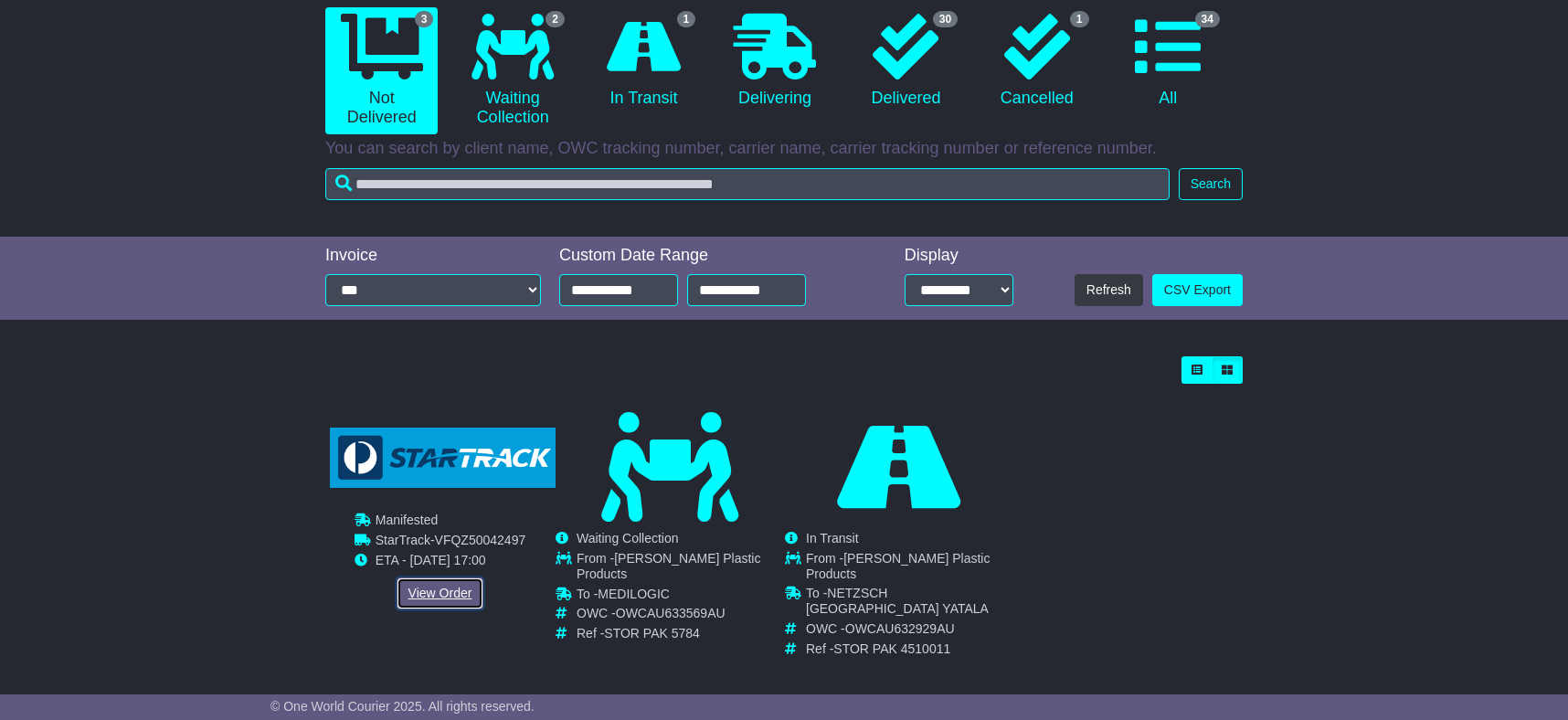
click at [440, 590] on link "View Order" at bounding box center [441, 594] width 87 height 32
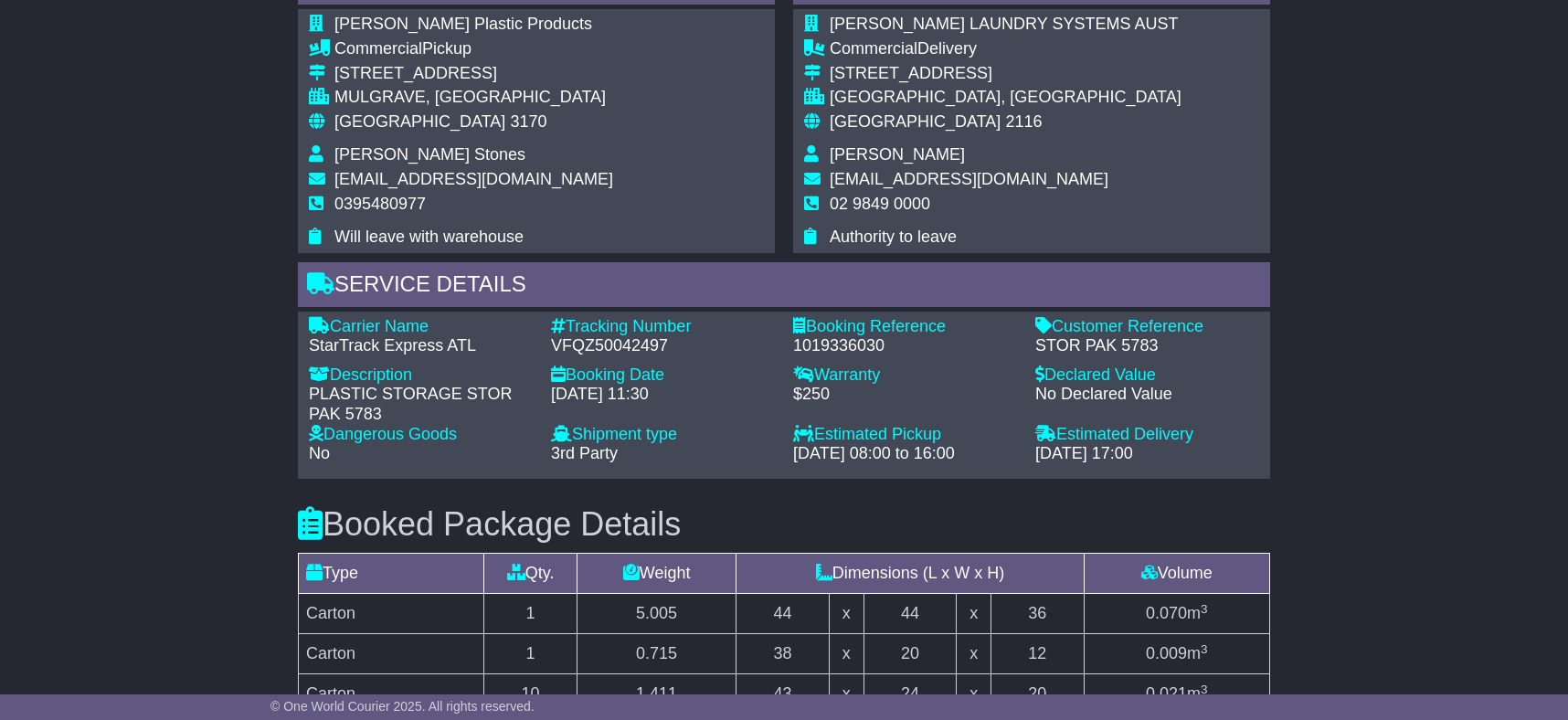
scroll to position [1077, 0]
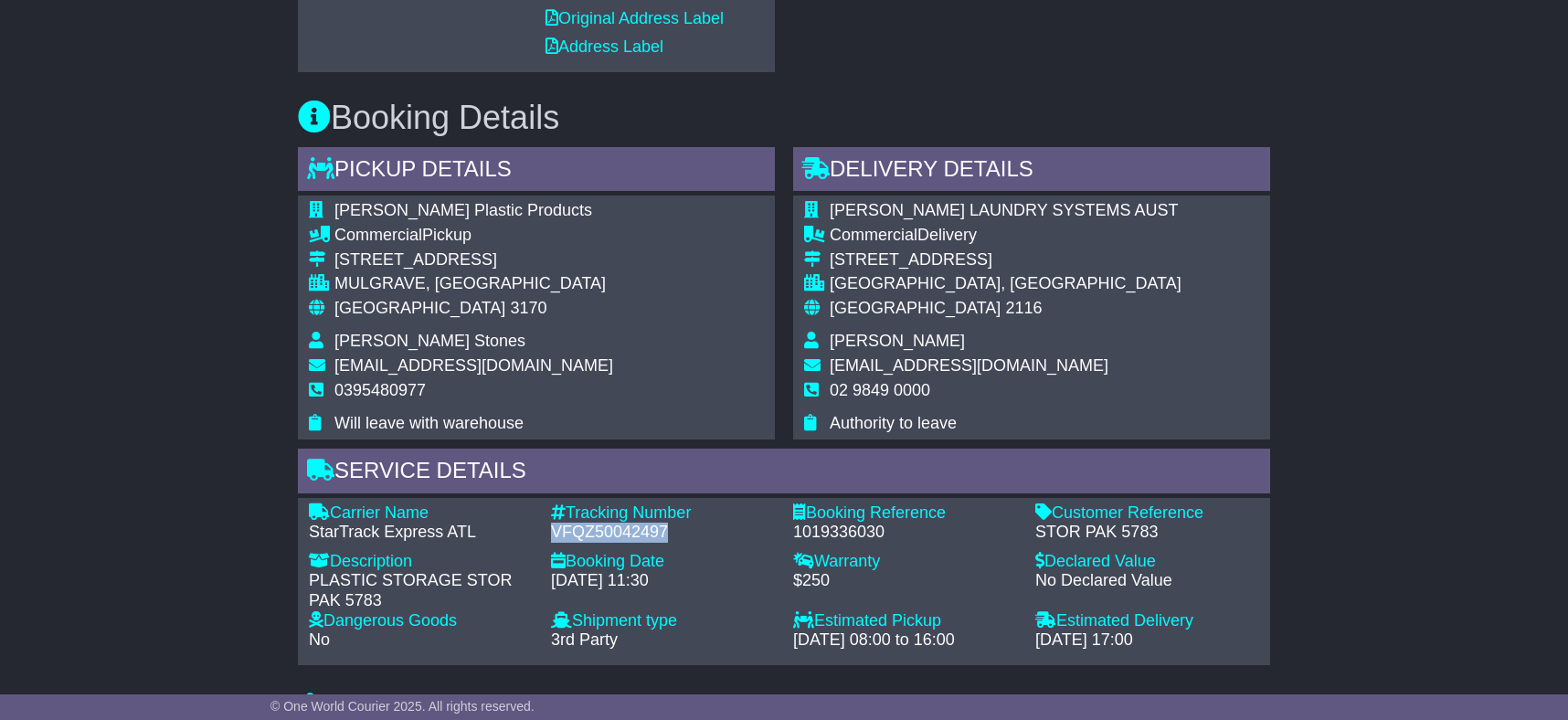
drag, startPoint x: 551, startPoint y: 530, endPoint x: 679, endPoint y: 530, distance: 128.0
click at [679, 530] on div "VFQZ50042497" at bounding box center [663, 532] width 224 height 20
copy div "VFQZ50042497"
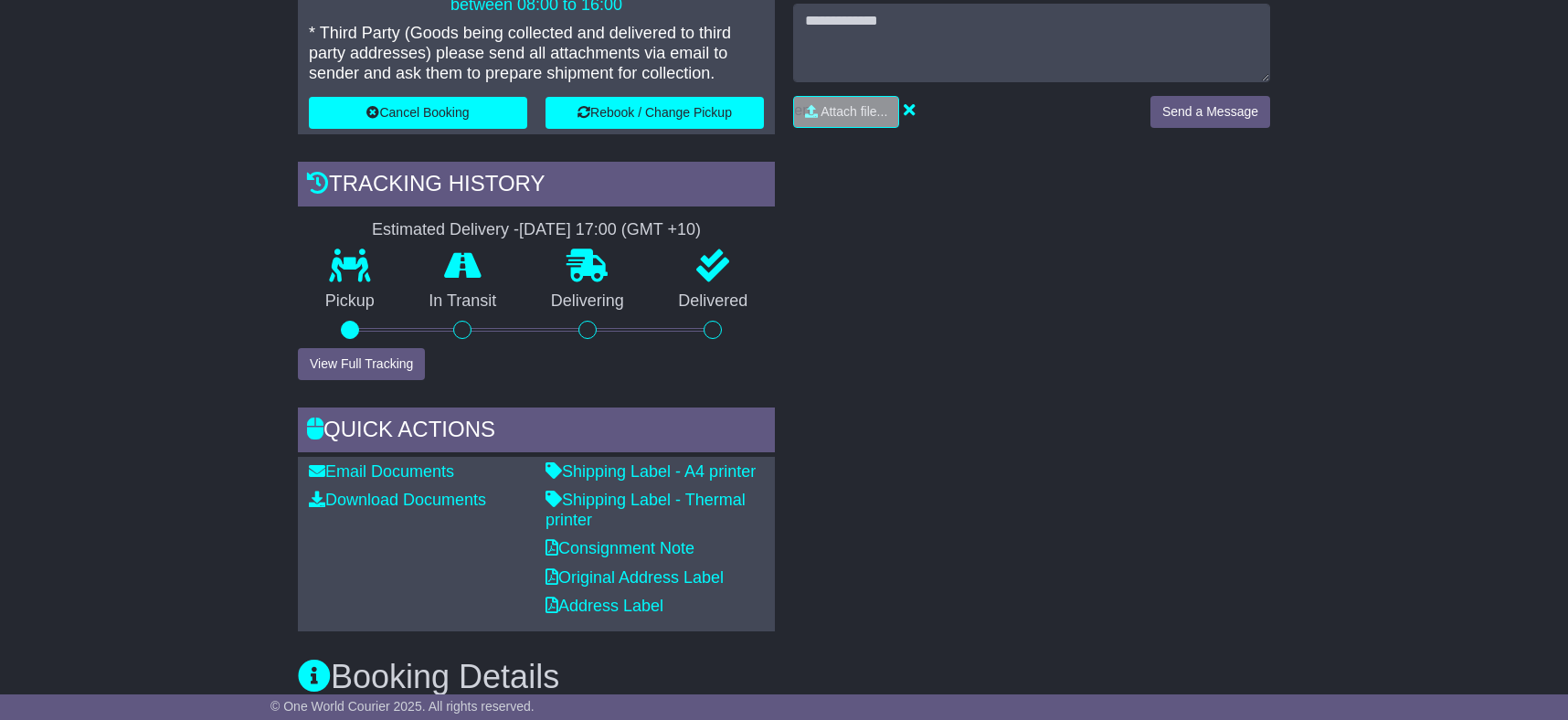
scroll to position [0, 0]
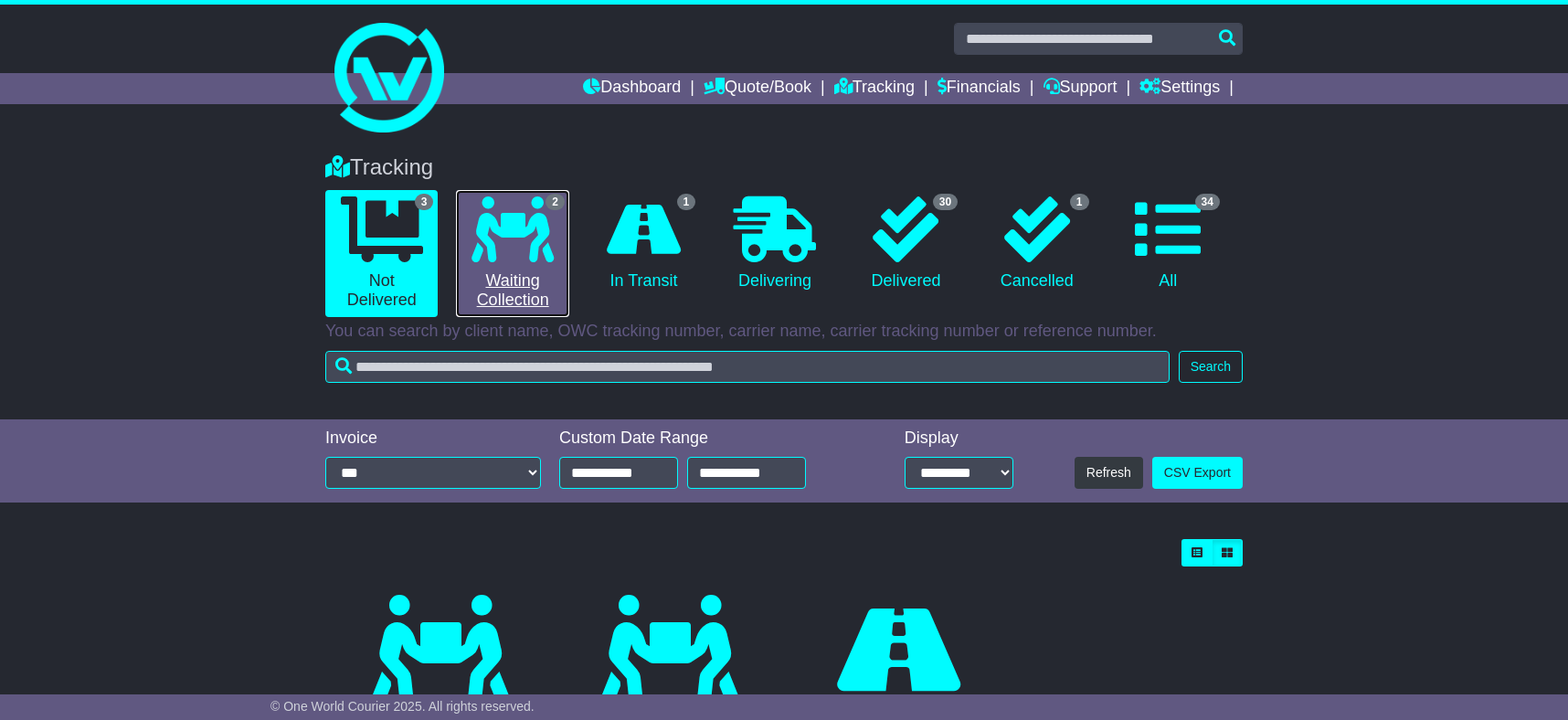
click at [528, 219] on icon at bounding box center [513, 229] width 83 height 66
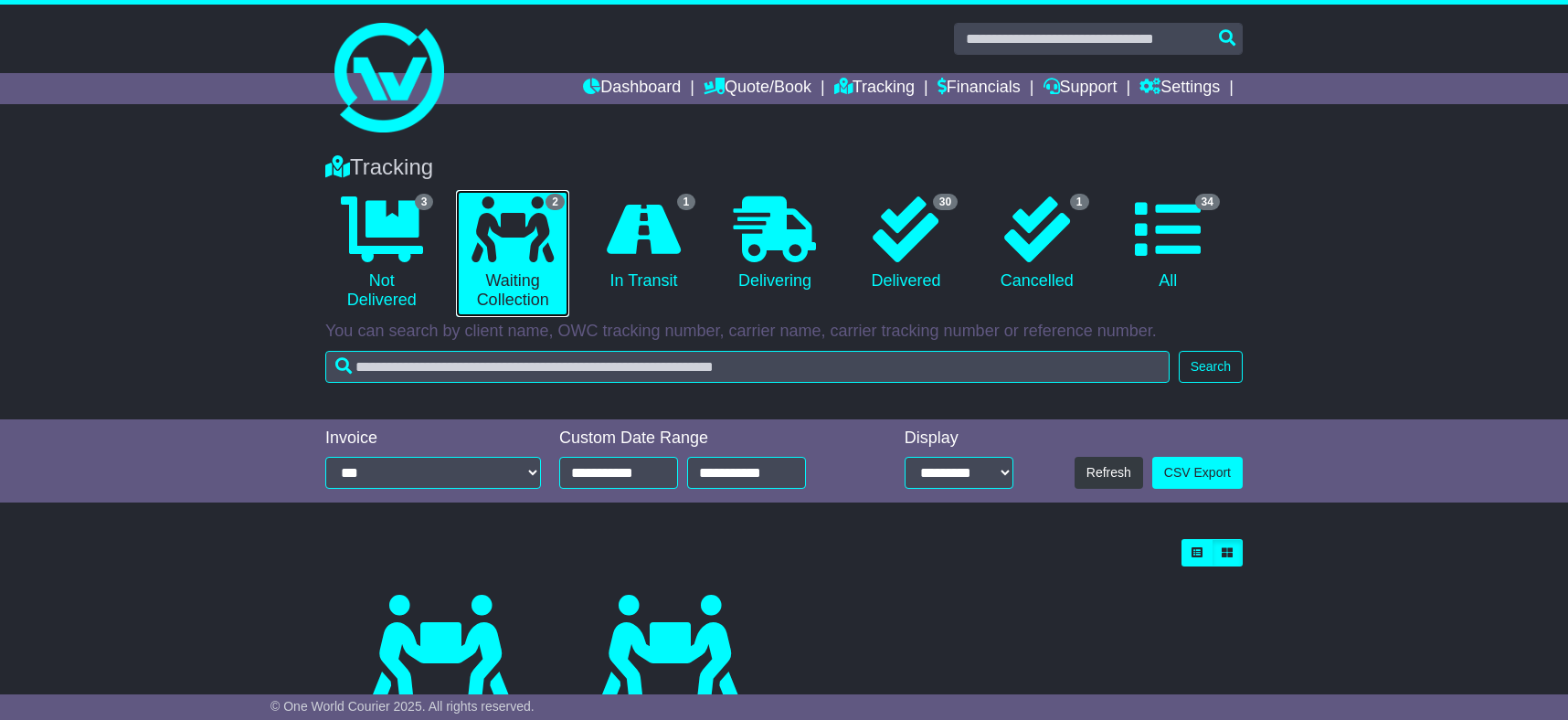
scroll to position [182, 0]
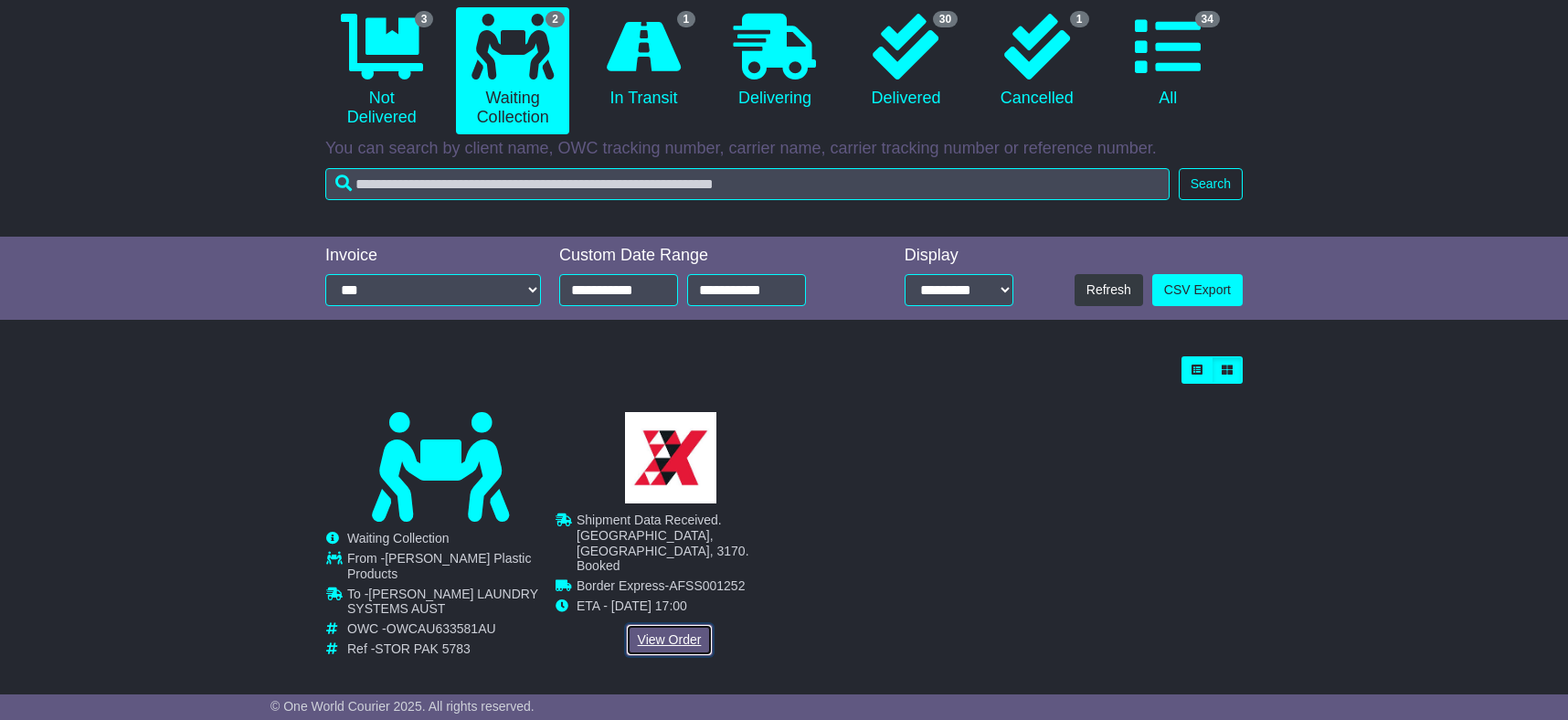
click at [668, 624] on link "View Order" at bounding box center [670, 640] width 87 height 32
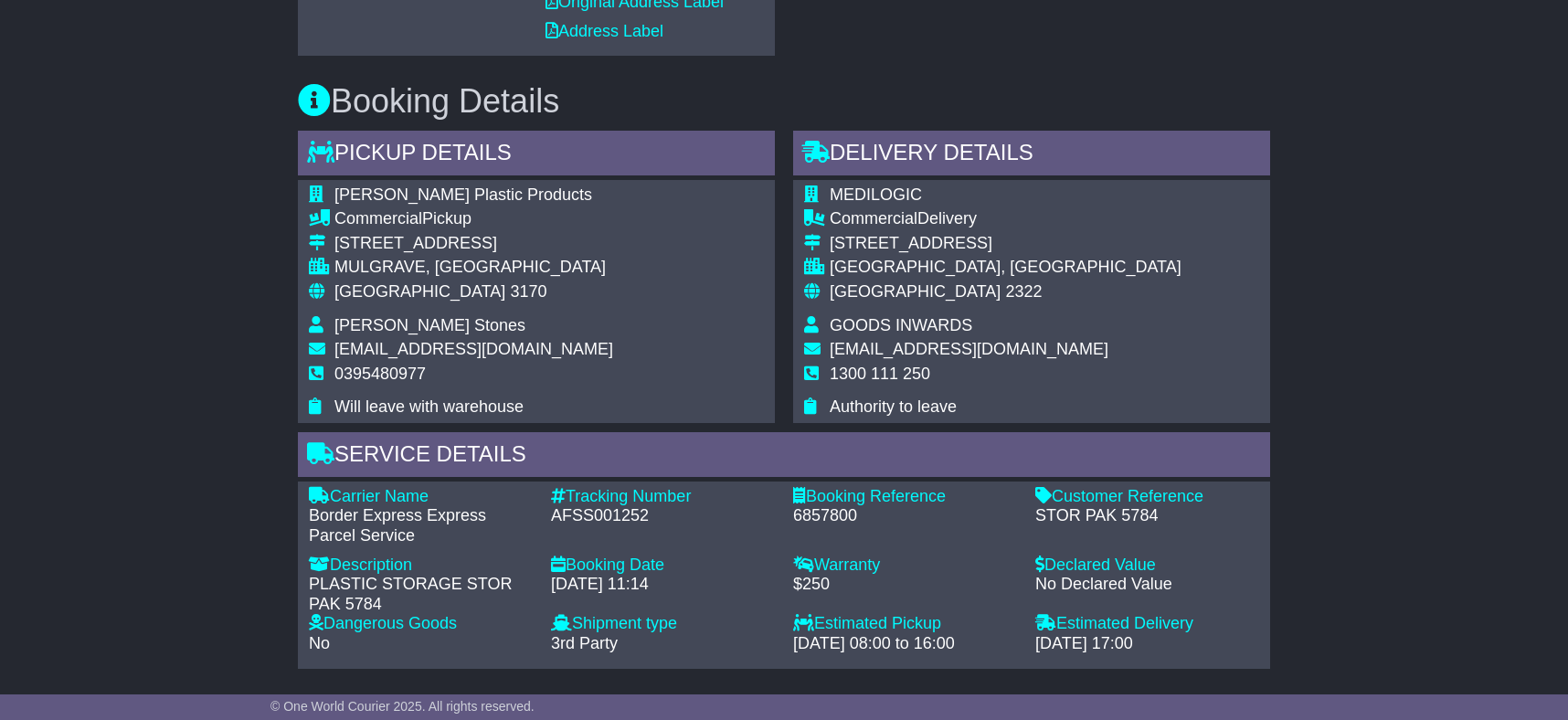
scroll to position [1305, 0]
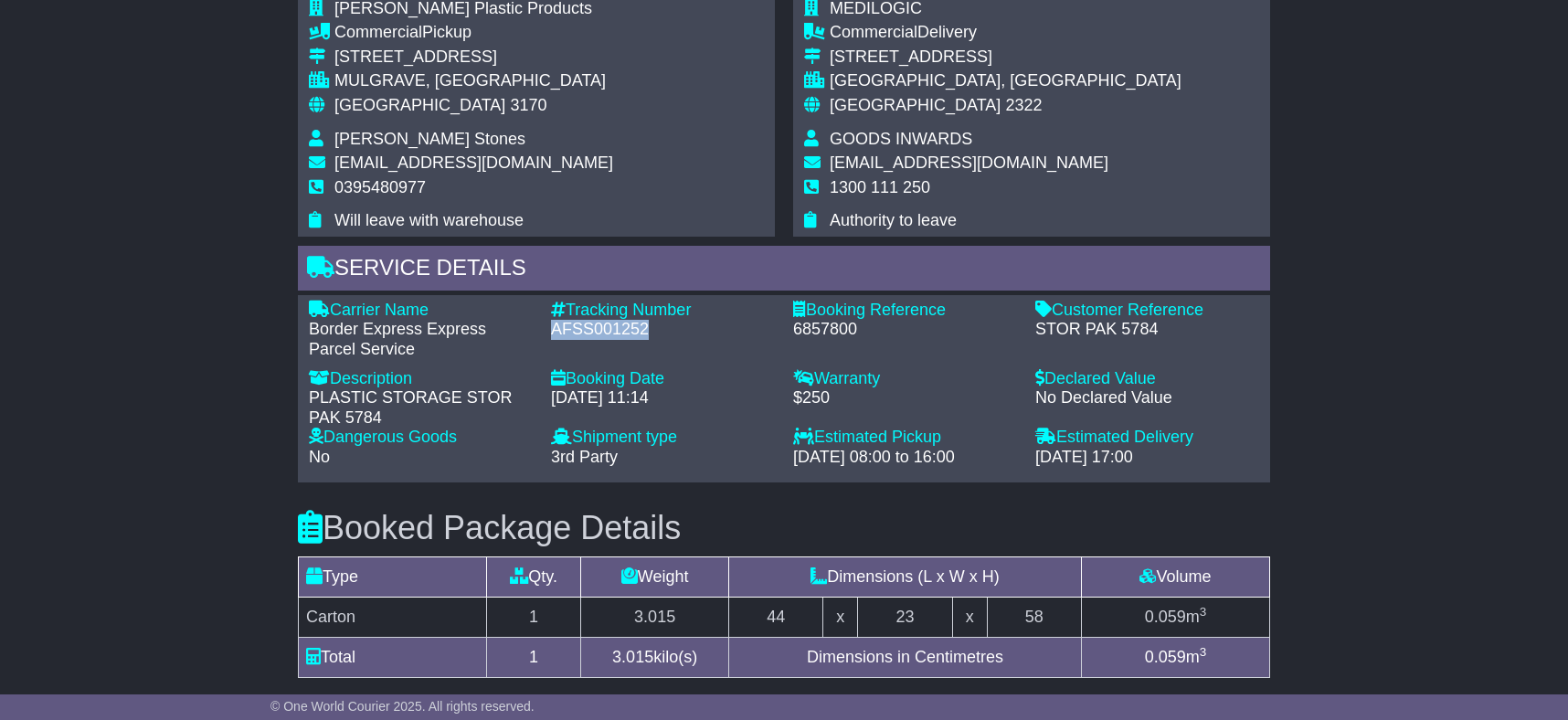
drag, startPoint x: 553, startPoint y: 307, endPoint x: 654, endPoint y: 308, distance: 101.0
click at [654, 320] on div "AFSS001252" at bounding box center [663, 330] width 224 height 20
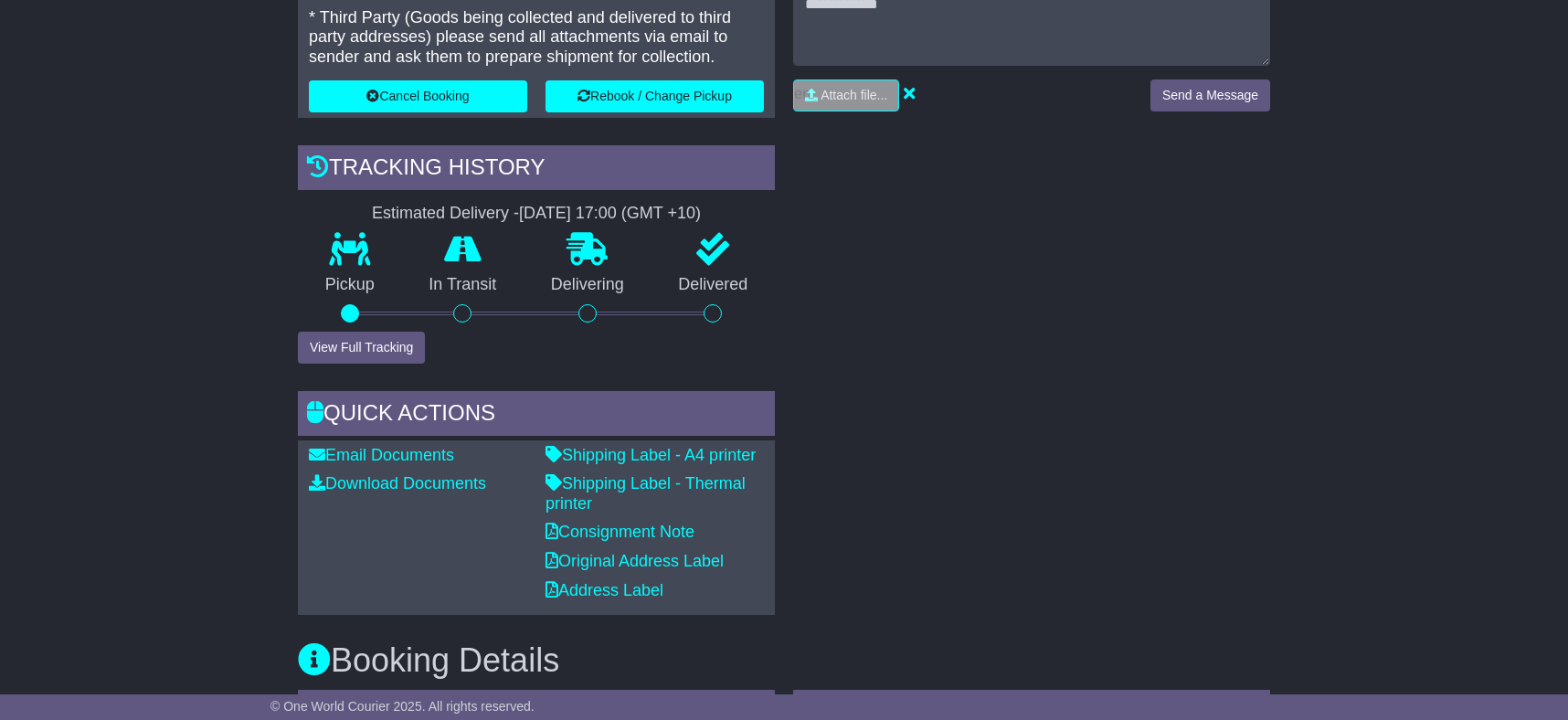
scroll to position [0, 0]
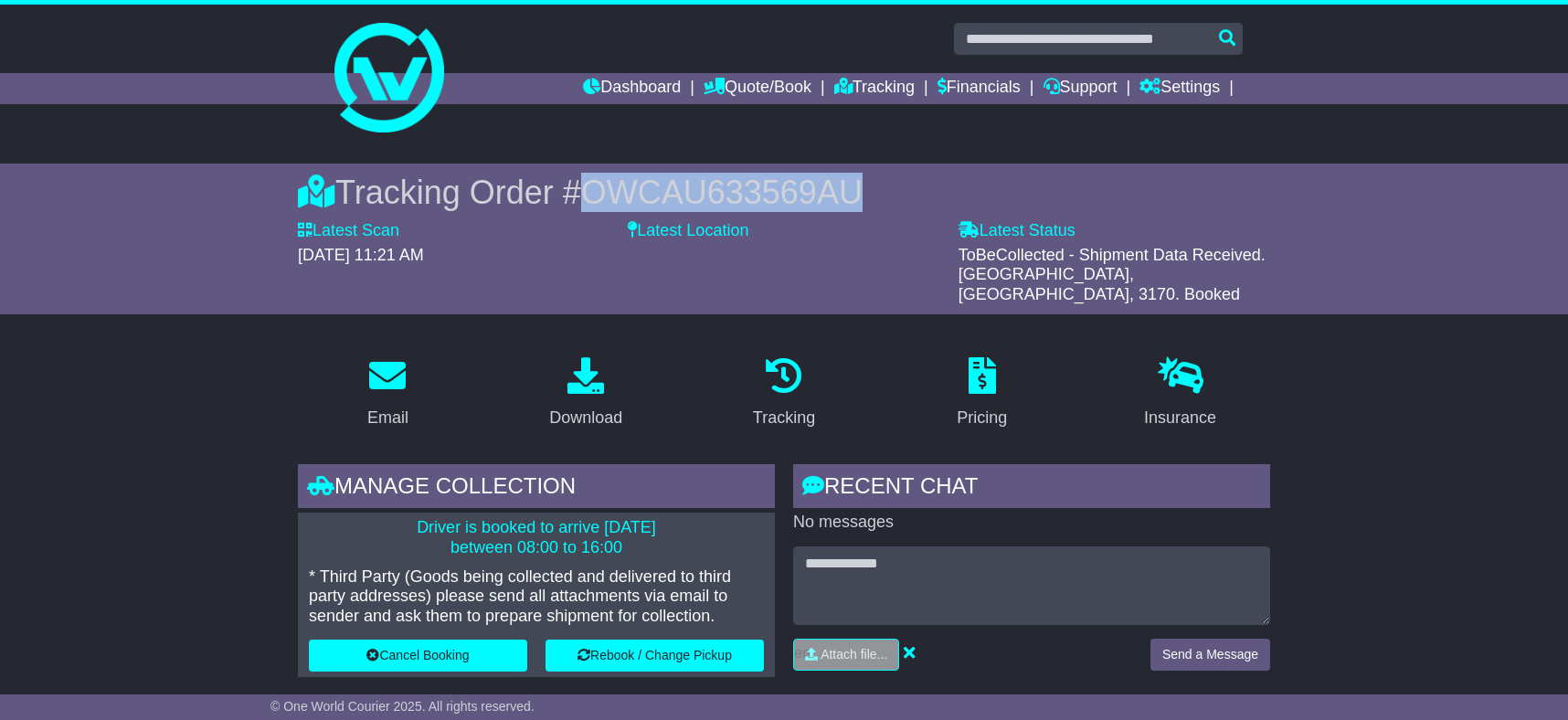
drag, startPoint x: 596, startPoint y: 191, endPoint x: 880, endPoint y: 188, distance: 284.0
click at [880, 188] on div "Tracking Order # OWCAU633569AU" at bounding box center [784, 192] width 973 height 39
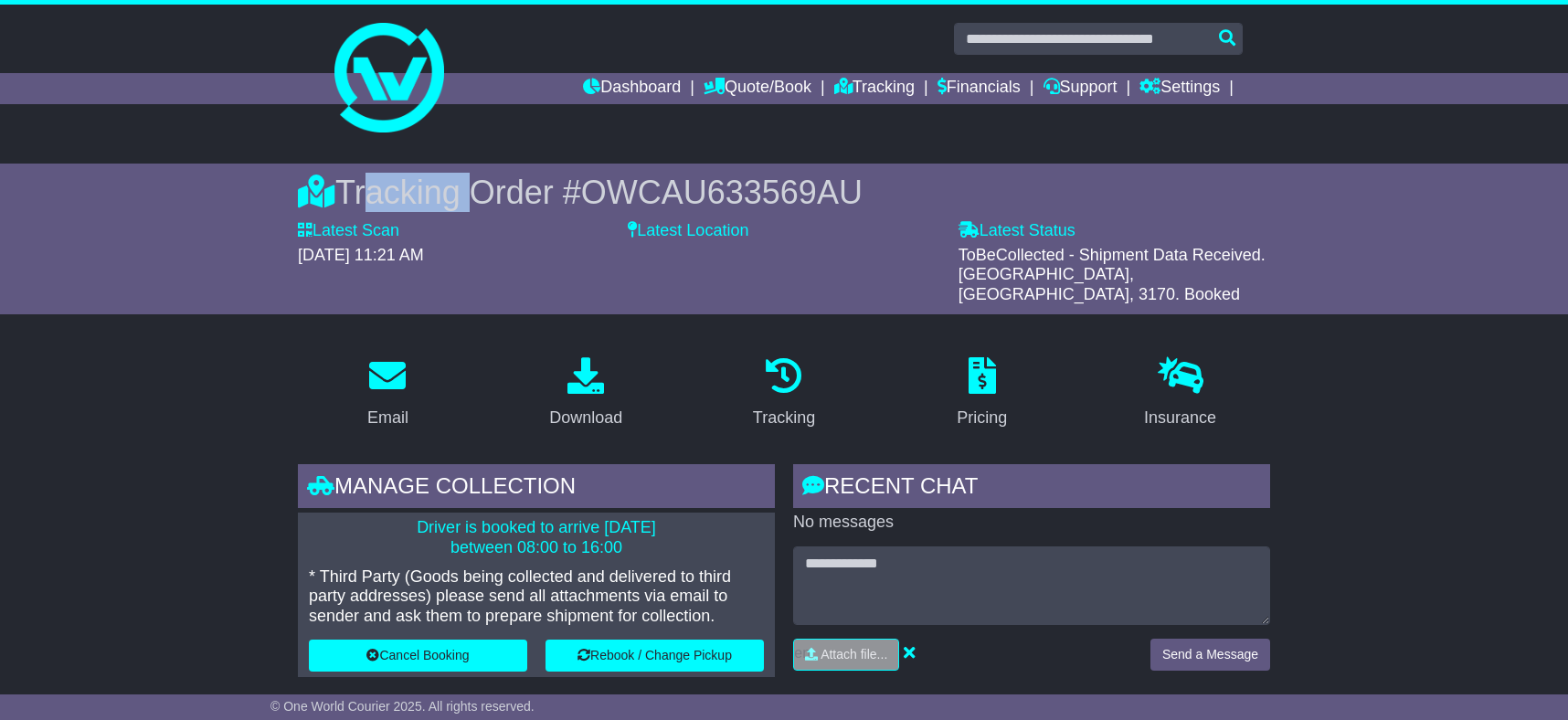
drag, startPoint x: 353, startPoint y: 186, endPoint x: 474, endPoint y: 186, distance: 121.0
click at [474, 186] on div "Tracking Order # OWCAU633569AU" at bounding box center [784, 192] width 973 height 39
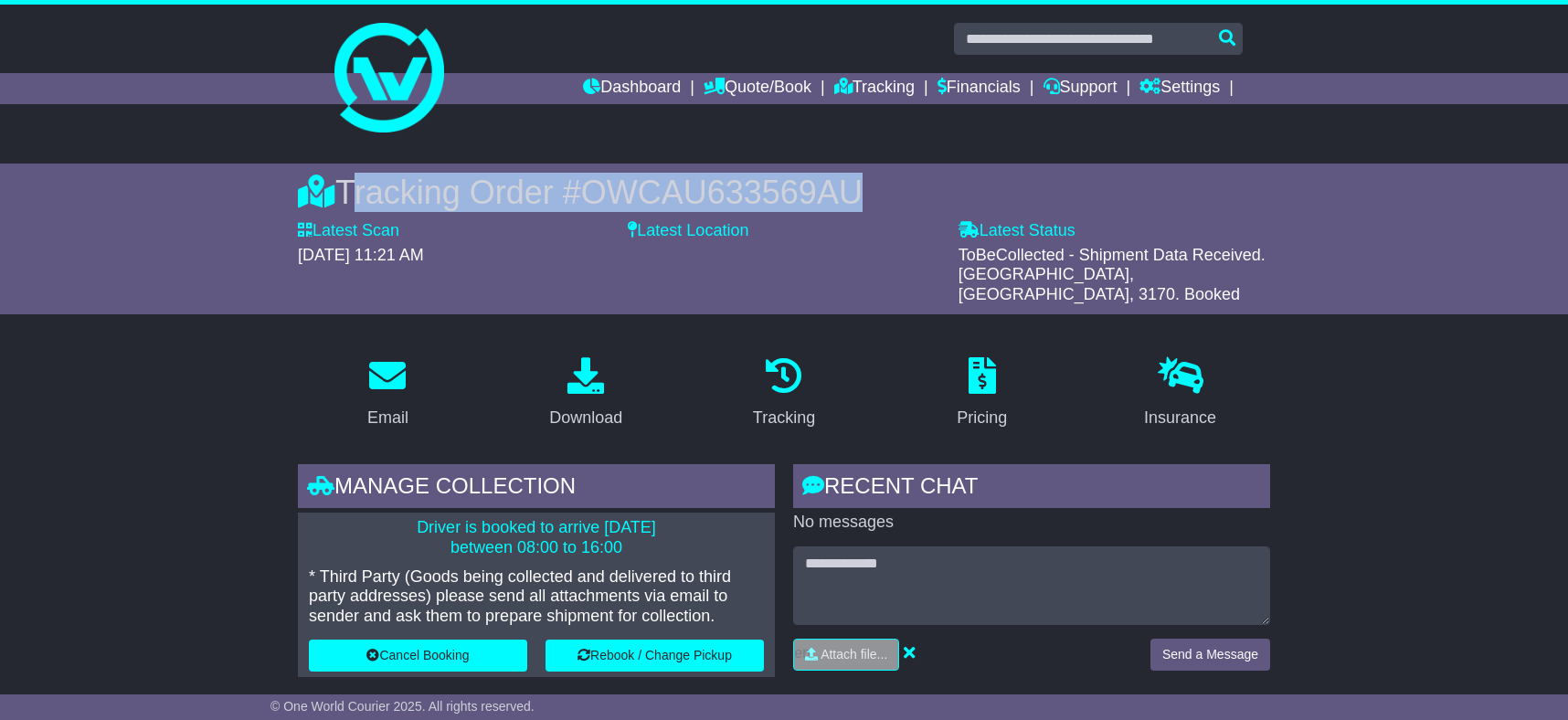
drag, startPoint x: 347, startPoint y: 192, endPoint x: 876, endPoint y: 199, distance: 529.0
click at [876, 199] on div "Tracking Order # OWCAU633569AU" at bounding box center [784, 192] width 973 height 39
copy div "Tracking Order # OWCAU633569AU"
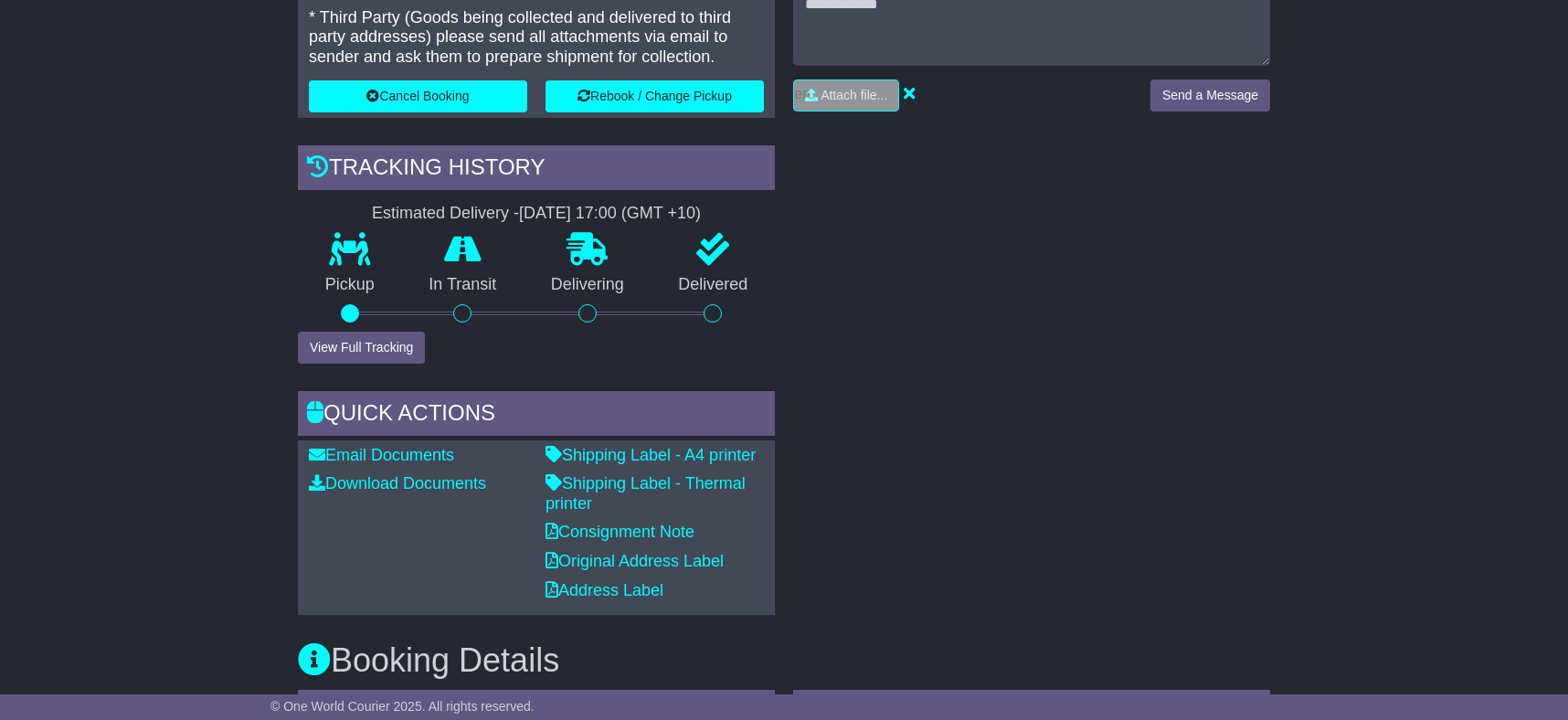
scroll to position [1119, 0]
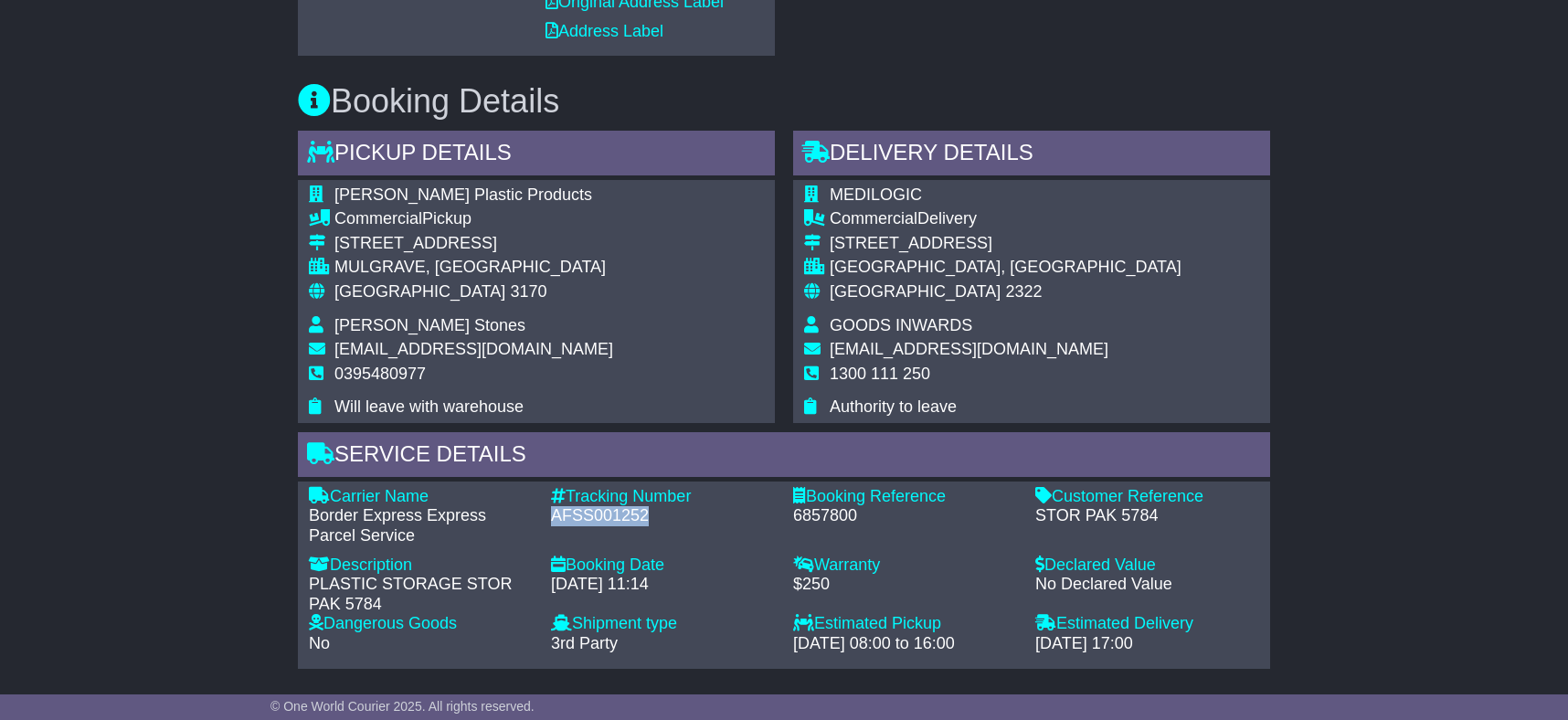
drag, startPoint x: 555, startPoint y: 494, endPoint x: 652, endPoint y: 499, distance: 97.1
click at [652, 506] on div "AFSS001252" at bounding box center [663, 516] width 224 height 20
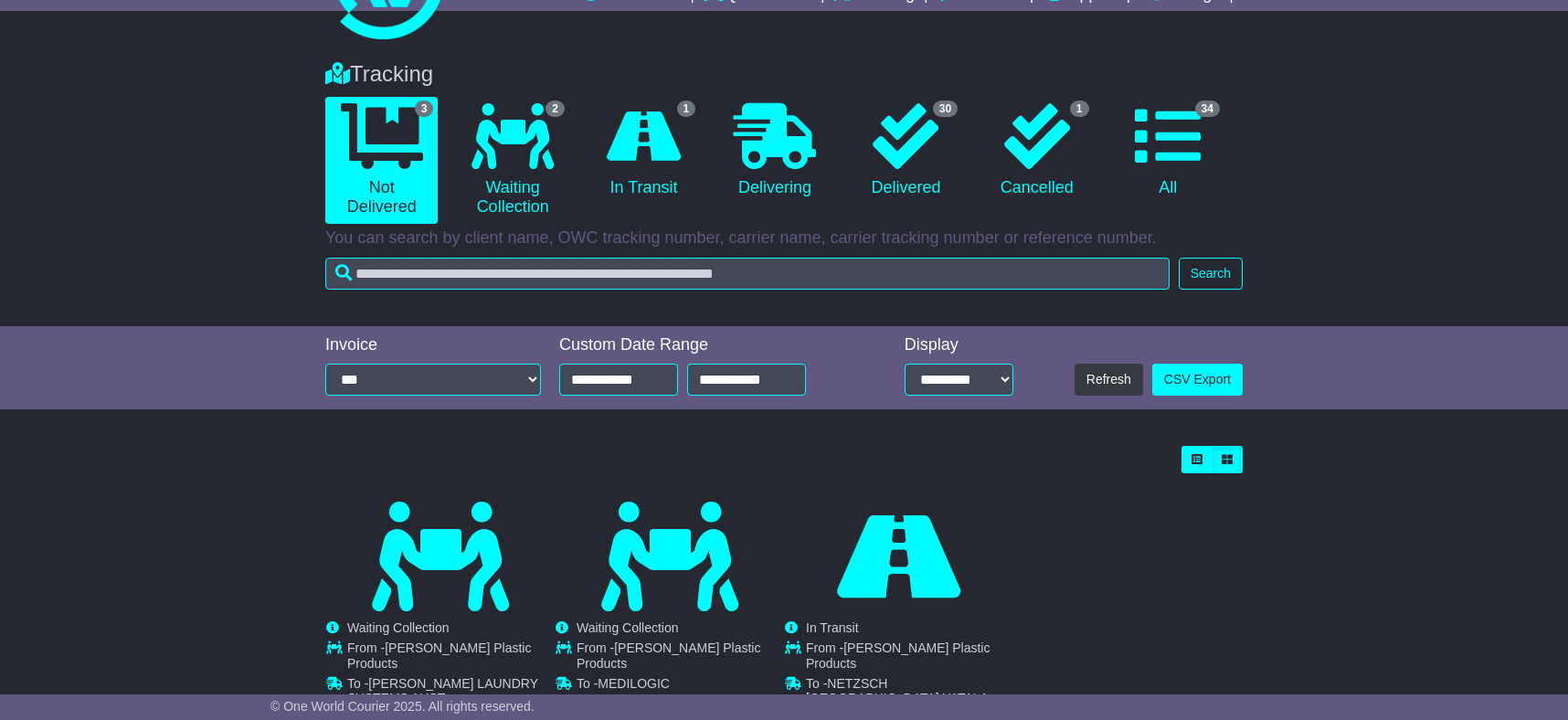
scroll to position [182, 0]
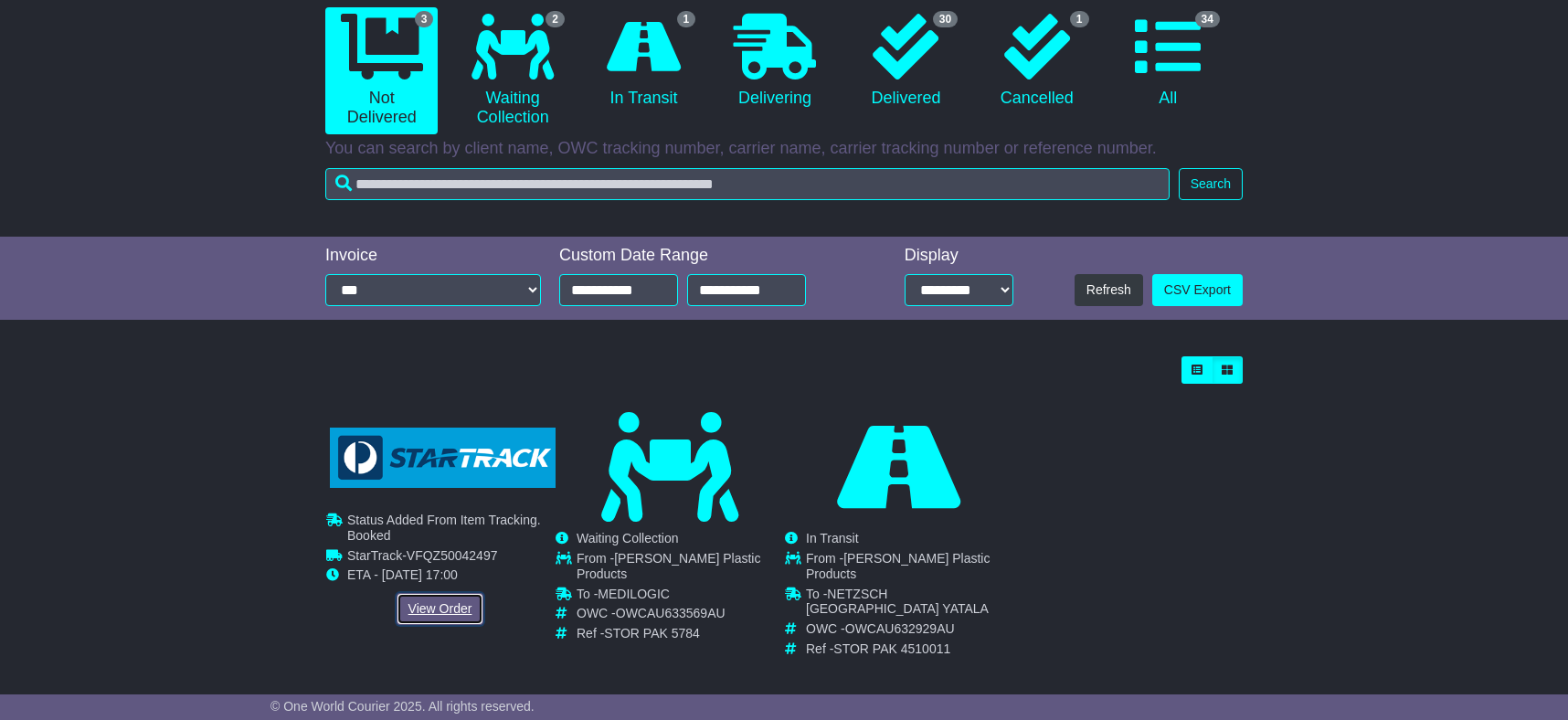
click at [440, 612] on link "View Order" at bounding box center [441, 610] width 87 height 32
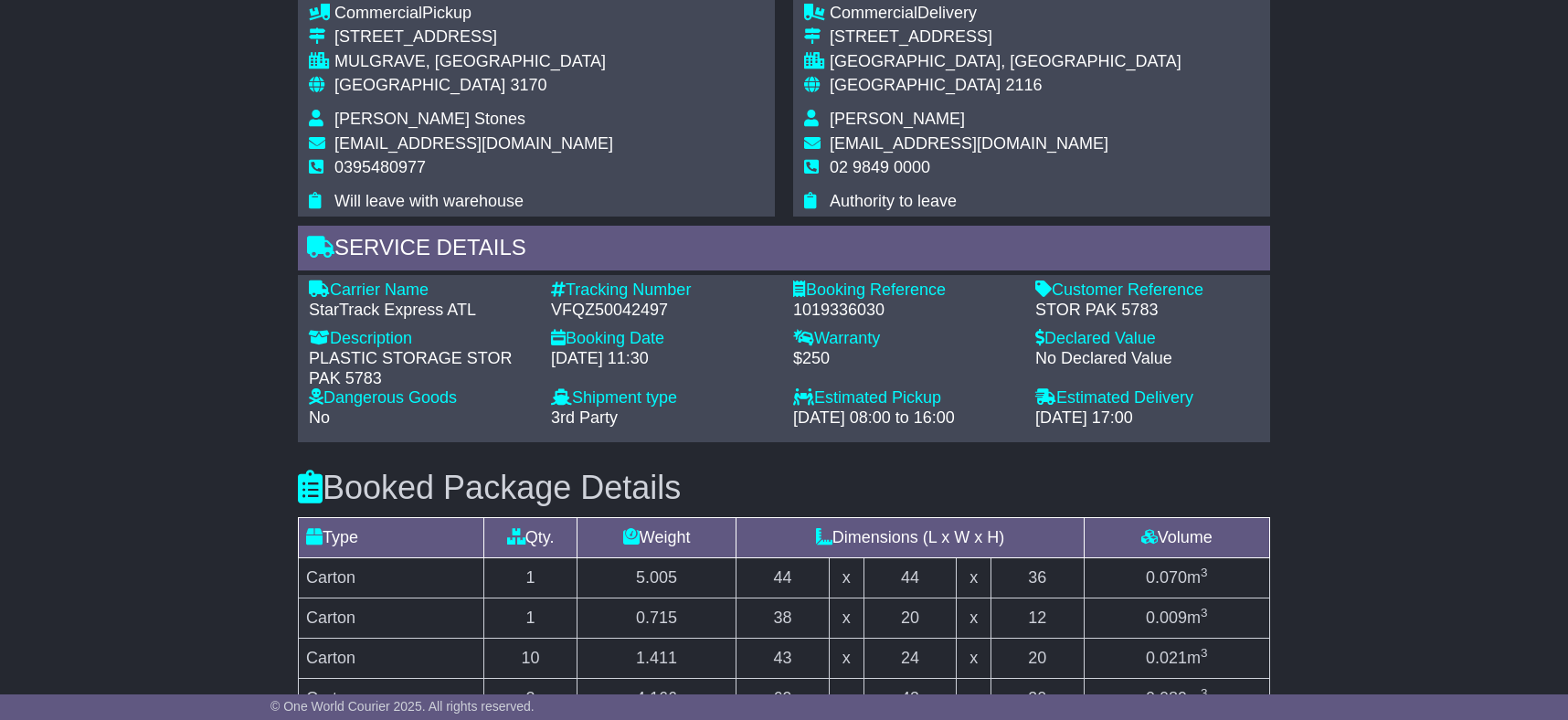
scroll to position [1398, 0]
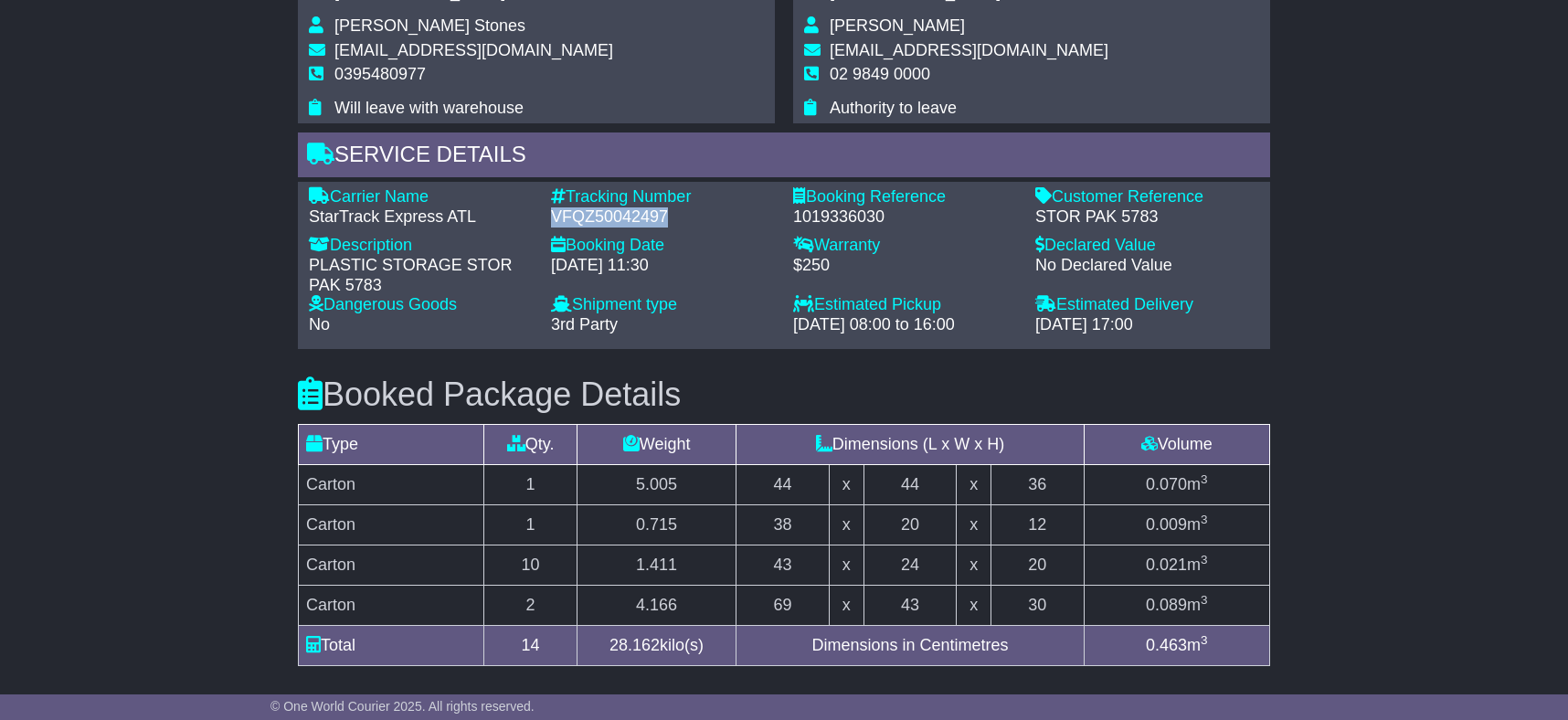
drag, startPoint x: 554, startPoint y: 215, endPoint x: 671, endPoint y: 218, distance: 117.0
click at [671, 218] on div "VFQZ50042497" at bounding box center [663, 217] width 224 height 20
copy div "VFQZ50042497"
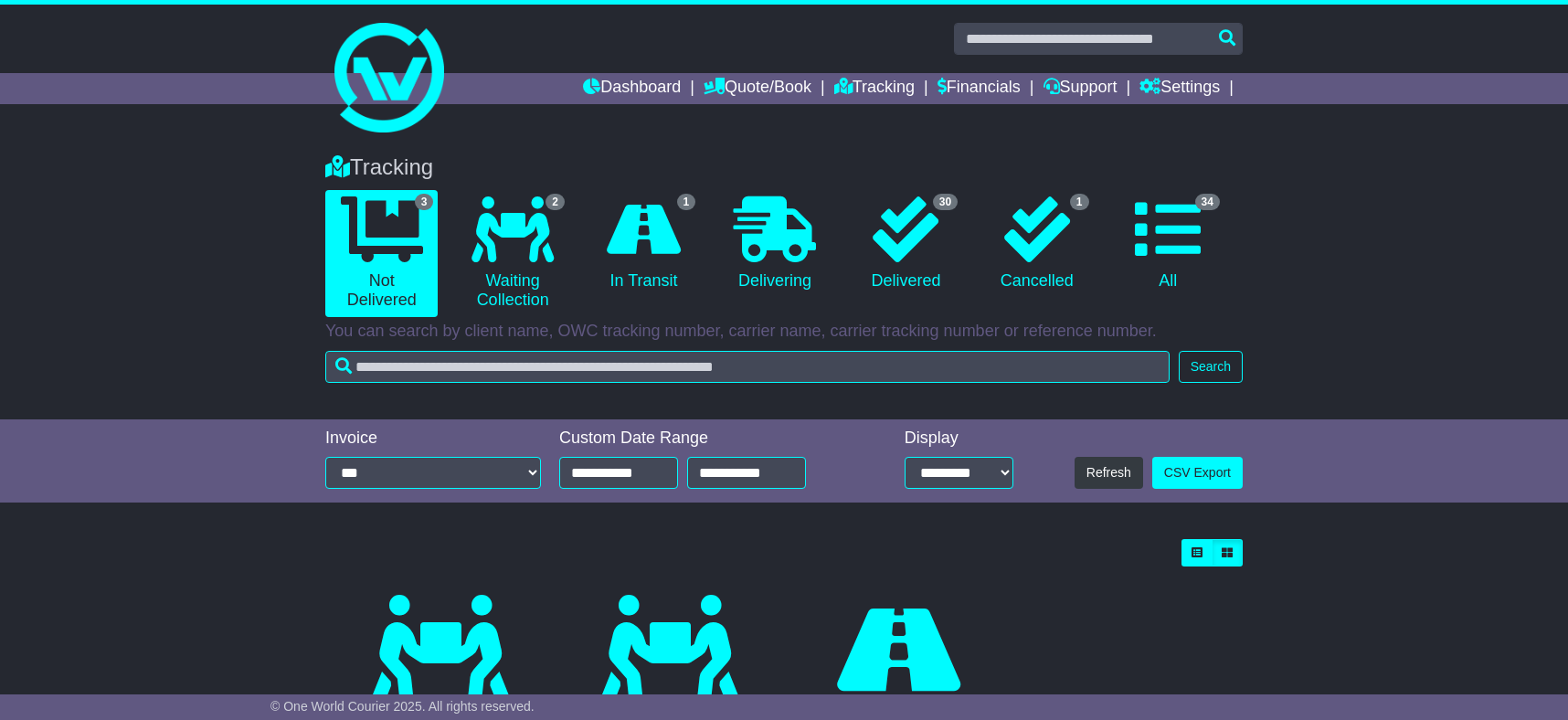
scroll to position [182, 0]
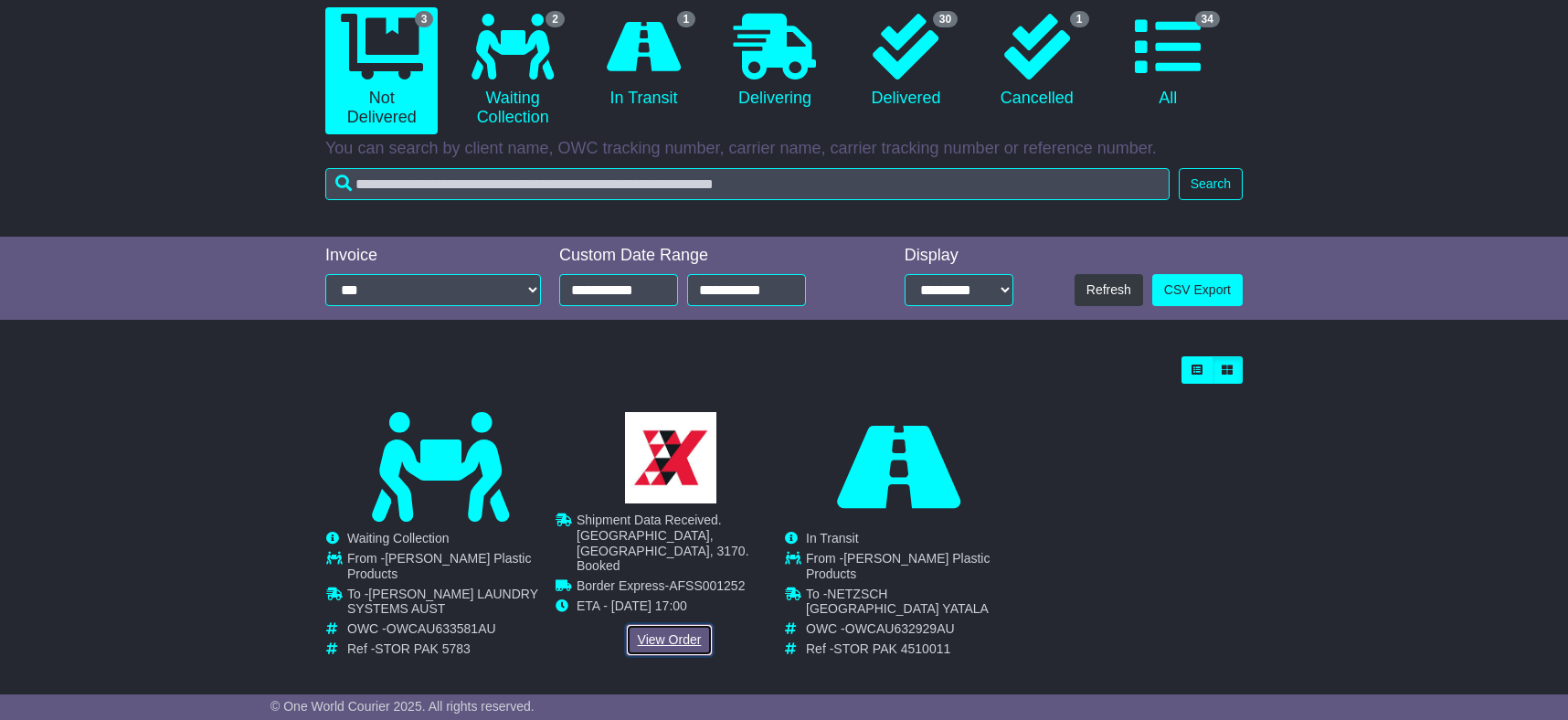
click at [673, 624] on link "View Order" at bounding box center [670, 640] width 87 height 32
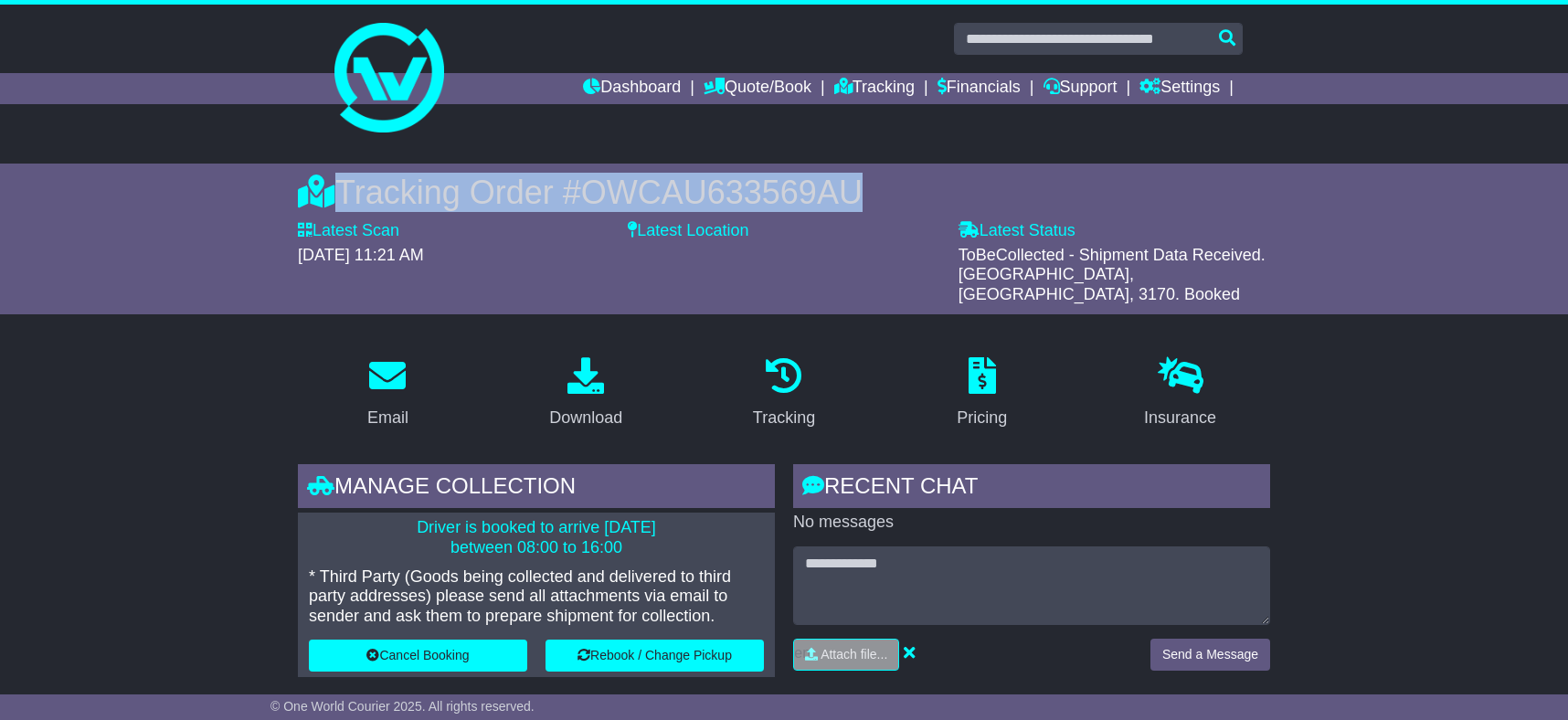
drag, startPoint x: 881, startPoint y: 190, endPoint x: 329, endPoint y: 182, distance: 552.1
click at [329, 182] on div "Tracking Order # OWCAU633569AU" at bounding box center [784, 192] width 973 height 39
copy div "Tracking Order # OWCAU633569AU"
click at [605, 197] on span "OWCAU633569AU" at bounding box center [722, 192] width 281 height 37
drag, startPoint x: 596, startPoint y: 189, endPoint x: 874, endPoint y: 191, distance: 278.0
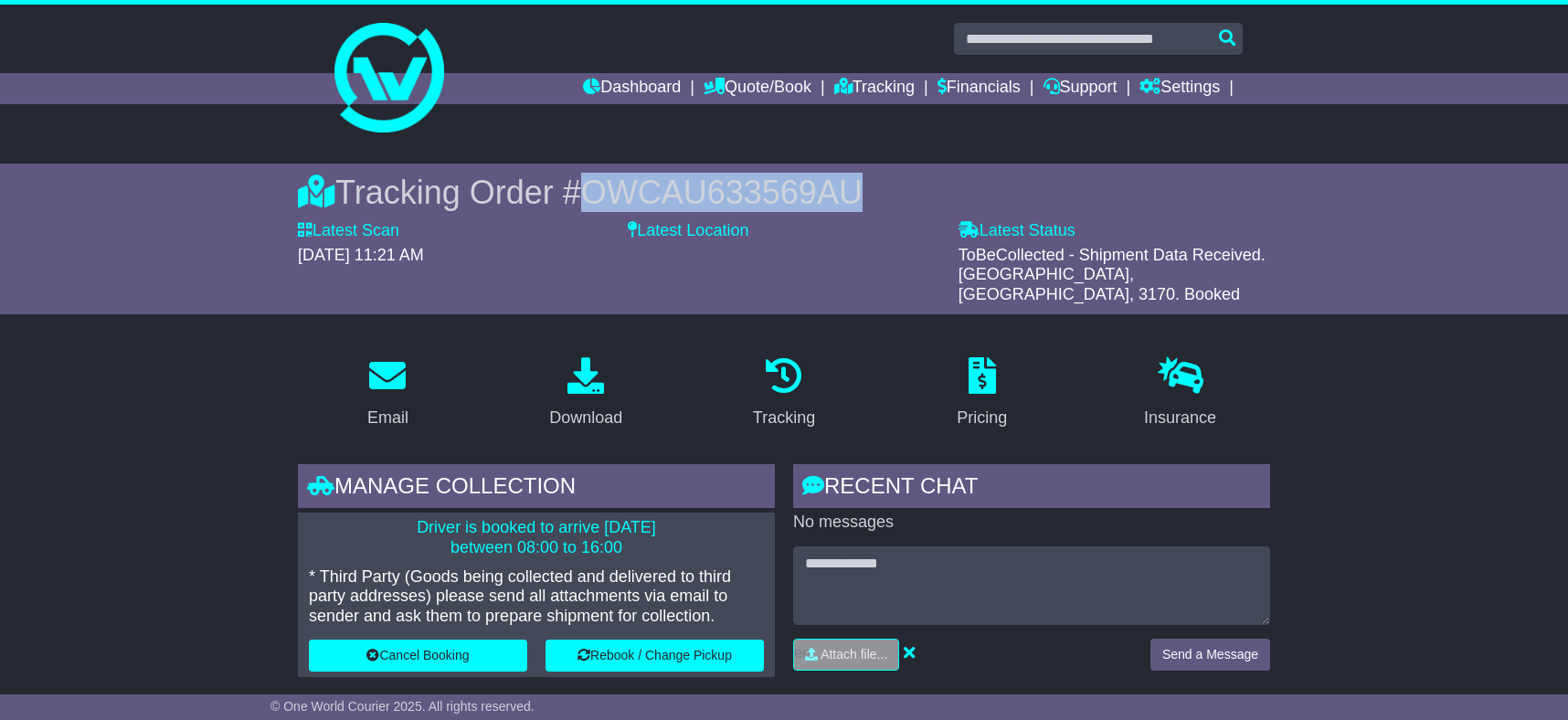
click at [874, 191] on div "Tracking Order # OWCAU633569AU" at bounding box center [784, 192] width 973 height 39
copy span "OWCAU633569AU"
click at [1189, 82] on link "Settings" at bounding box center [1180, 88] width 81 height 31
click at [1180, 115] on link "Settings" at bounding box center [1213, 119] width 144 height 20
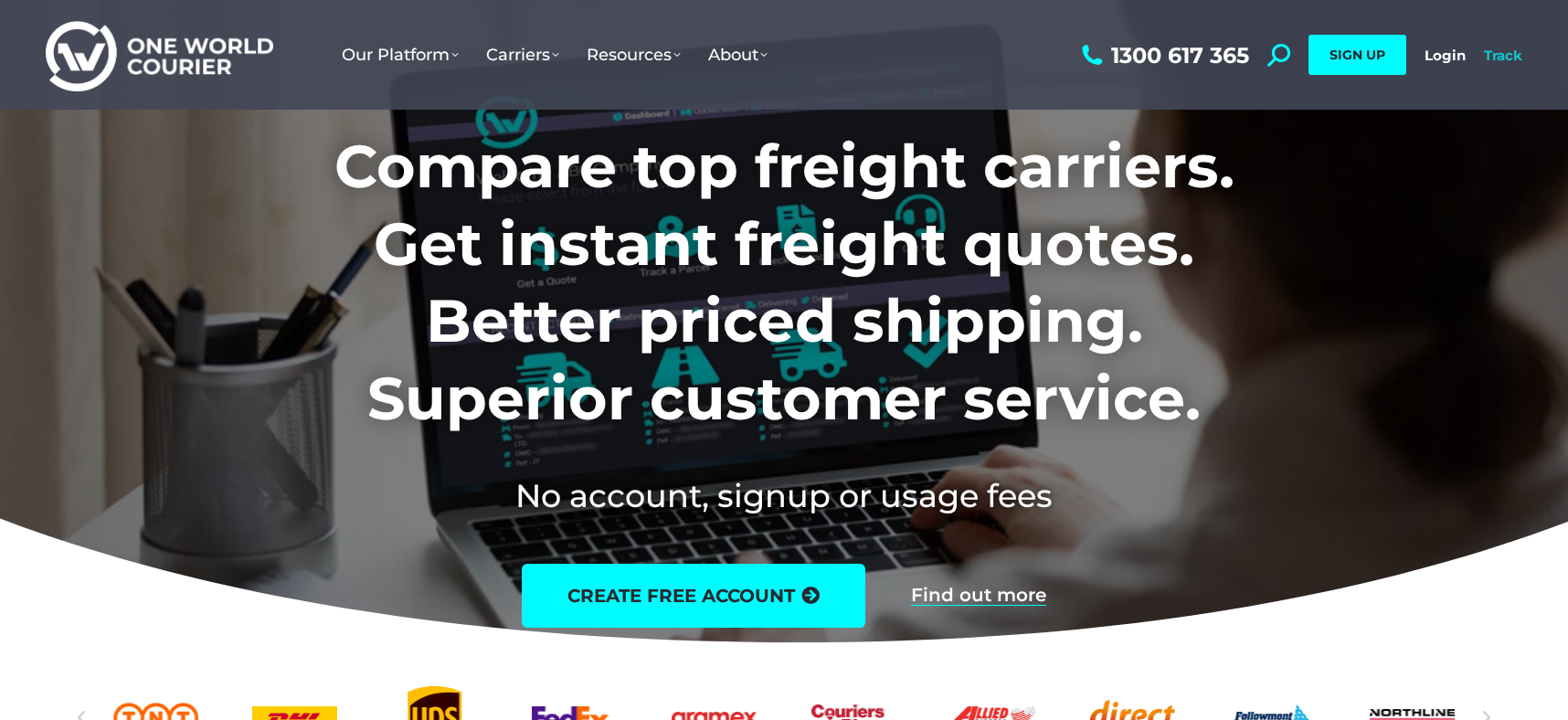
click at [1494, 56] on link "Track" at bounding box center [1503, 55] width 38 height 17
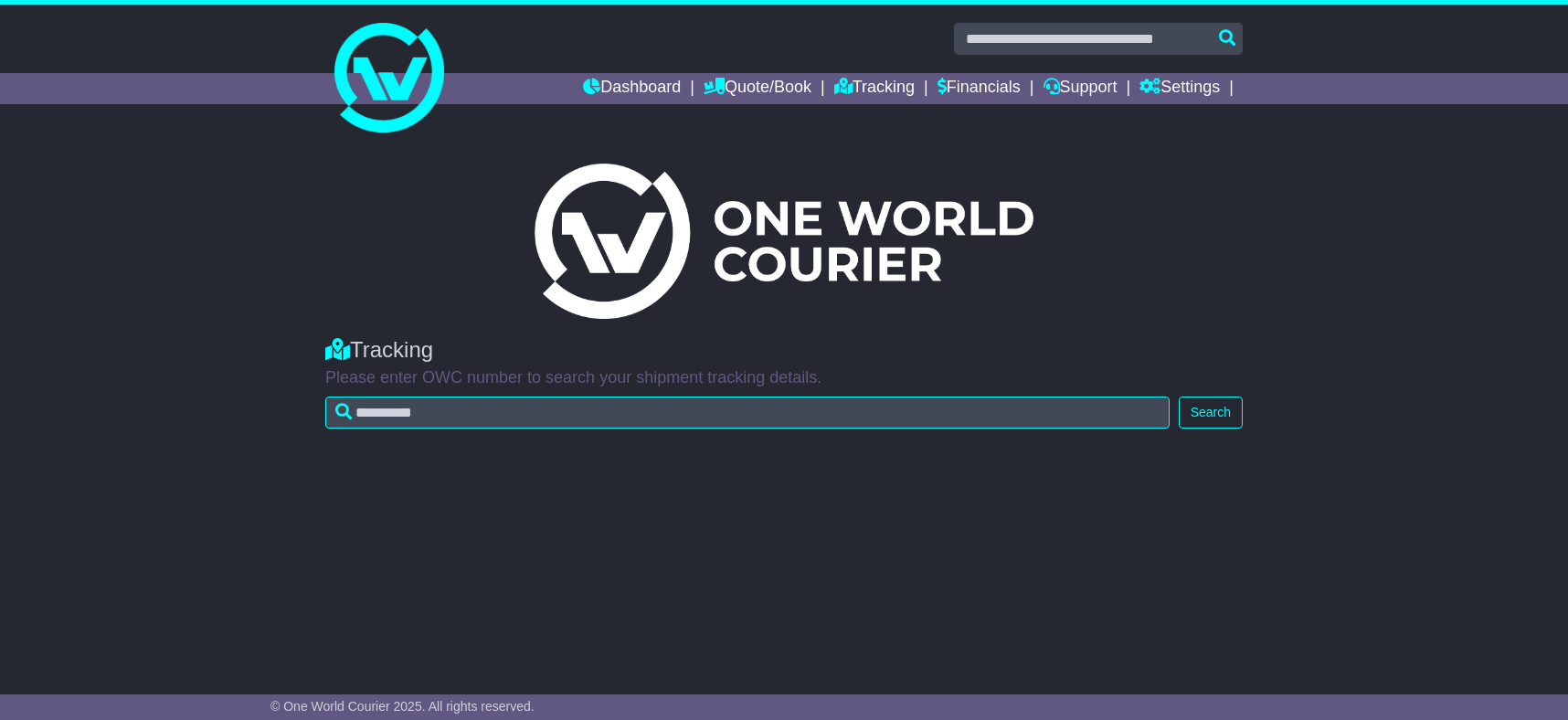
click at [647, 268] on img at bounding box center [784, 241] width 499 height 156
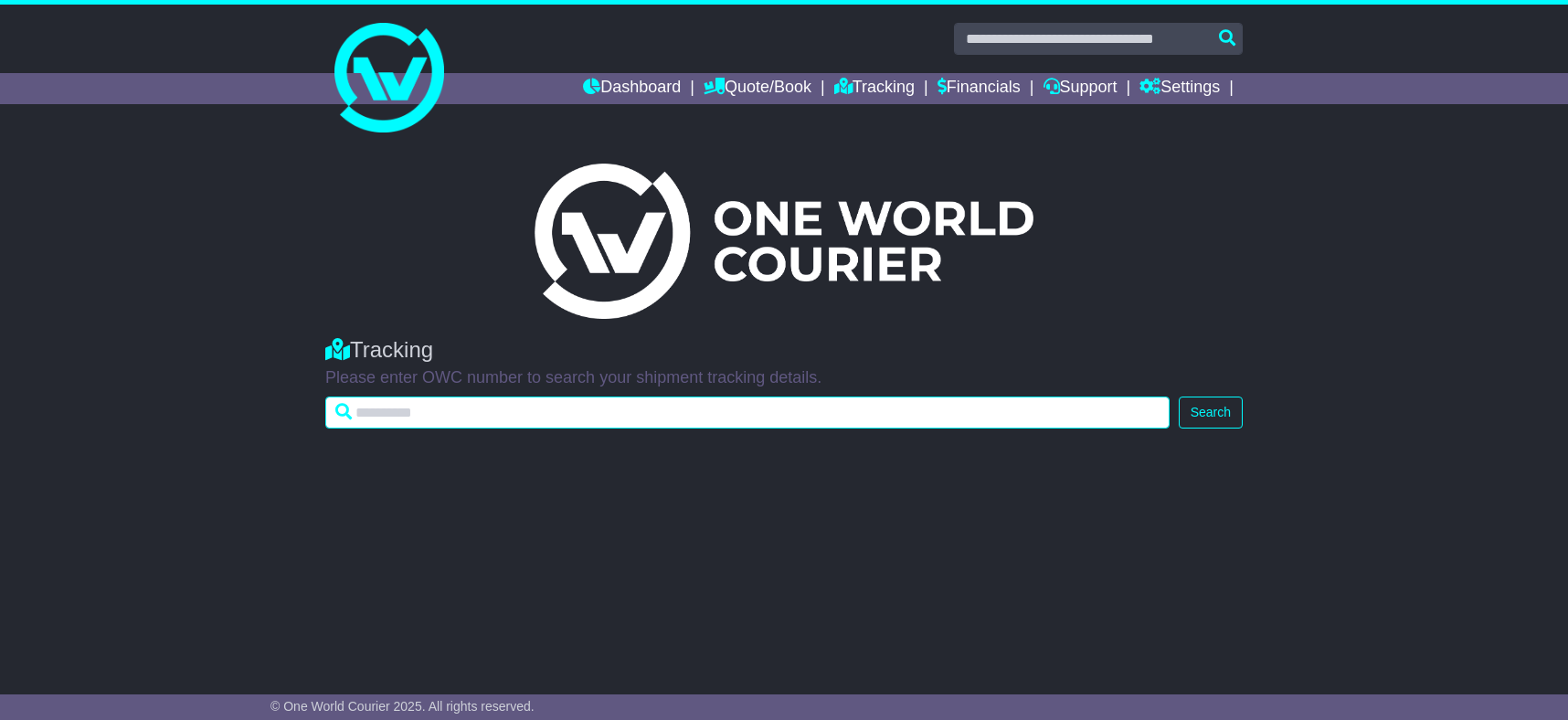
click at [594, 412] on input "text" at bounding box center [747, 413] width 844 height 32
paste input "**********"
type input "**********"
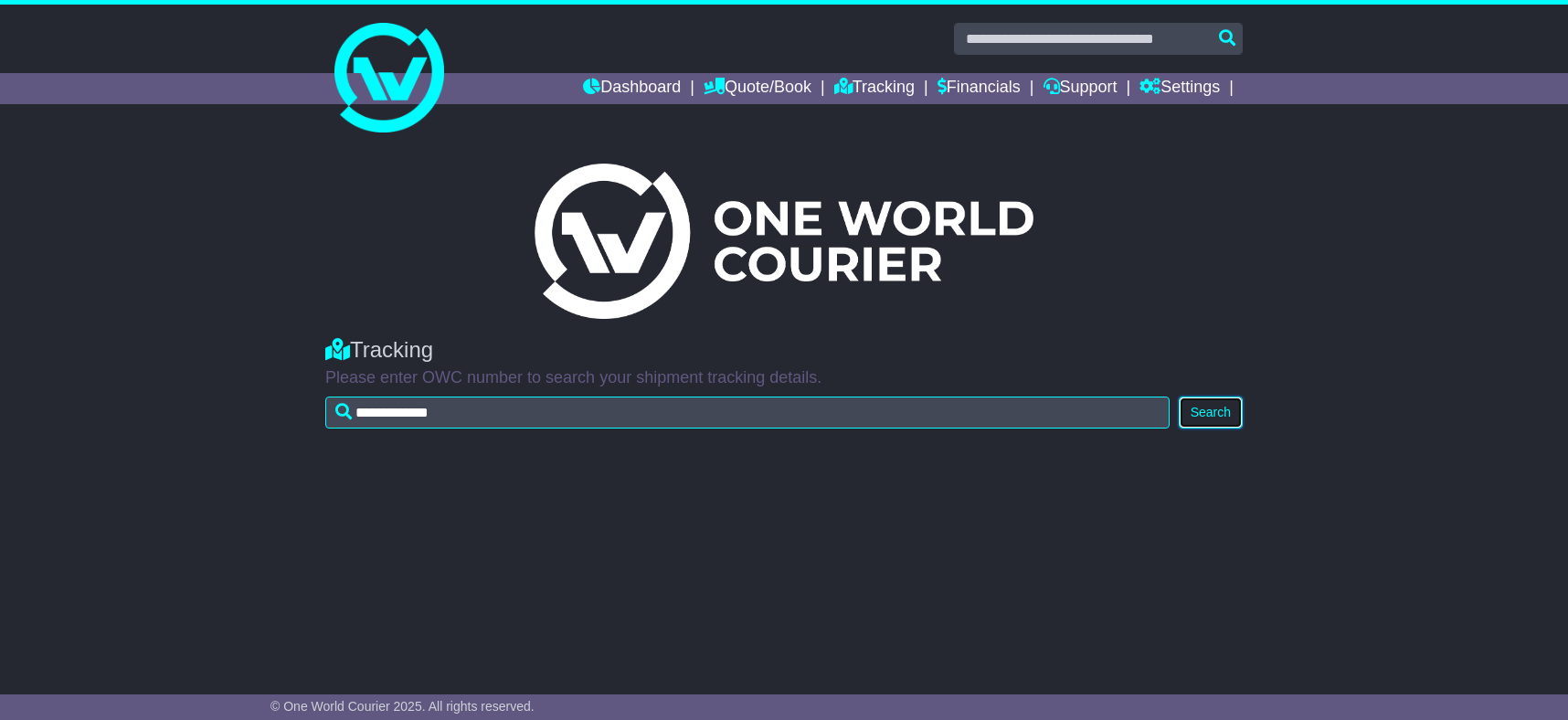
click at [1209, 413] on button "Search" at bounding box center [1211, 413] width 64 height 32
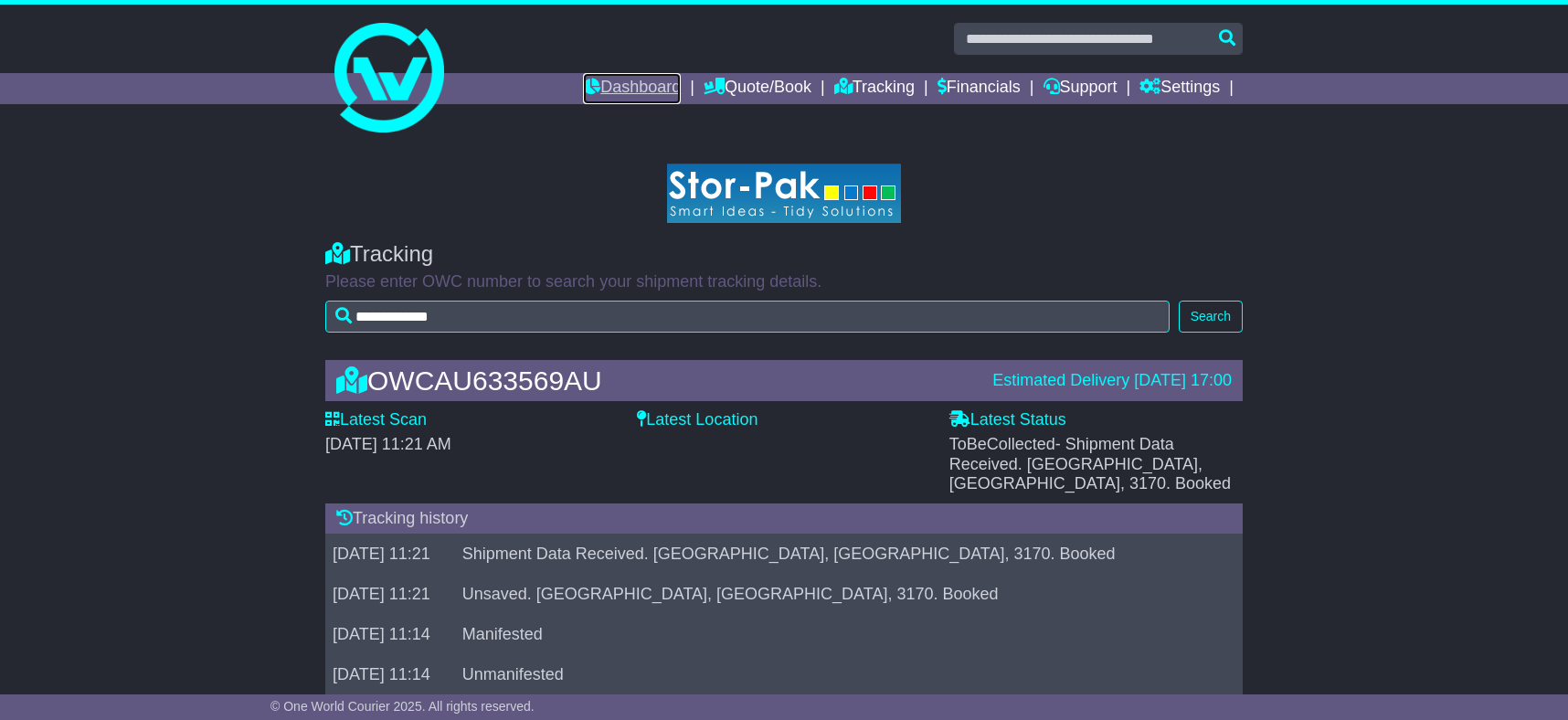
click at [612, 86] on link "Dashboard" at bounding box center [632, 88] width 98 height 31
